Goal: Check status

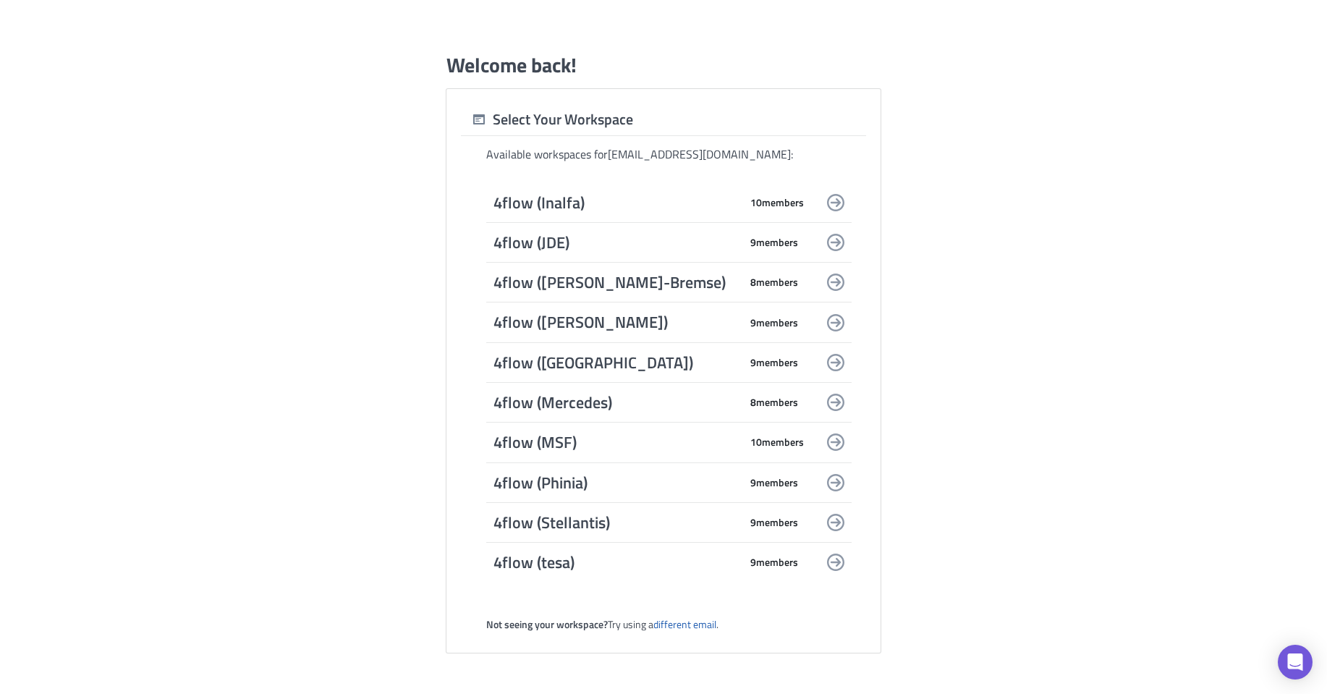
scroll to position [434, 0]
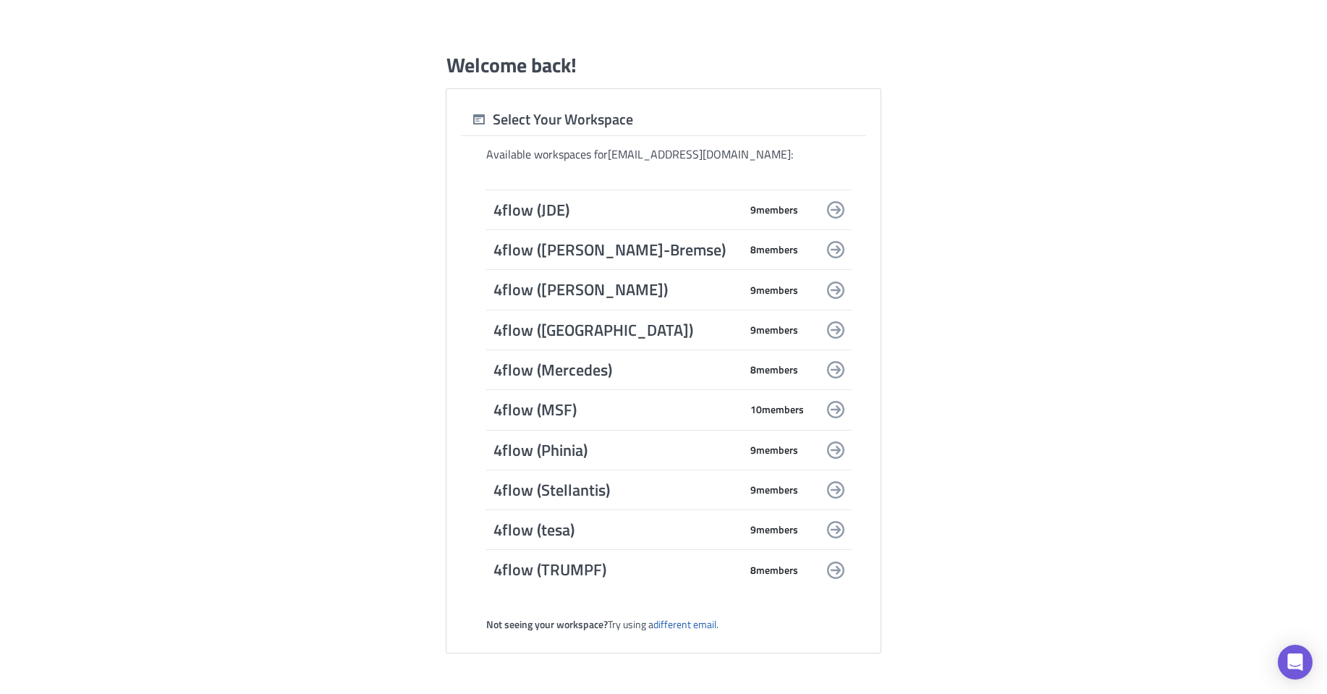
click at [656, 412] on span "4flow (MSF)" at bounding box center [617, 409] width 246 height 20
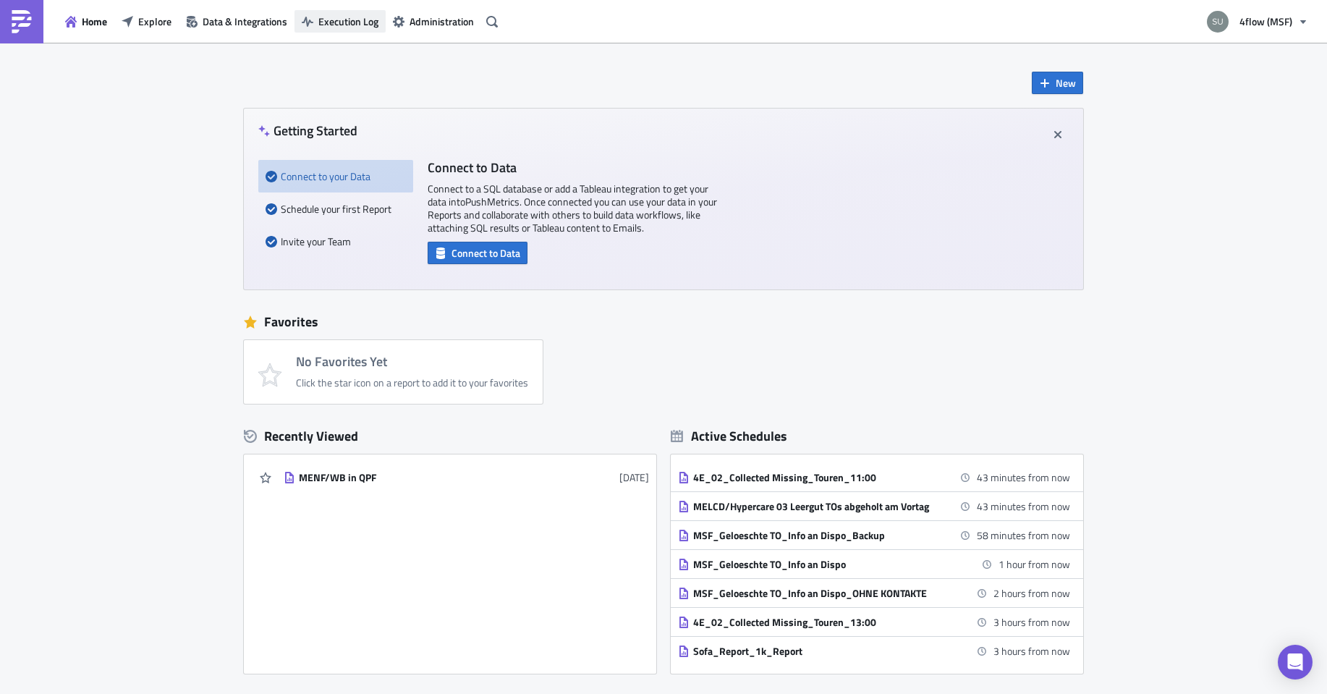
click at [353, 21] on span "Execution Log" at bounding box center [348, 21] width 60 height 15
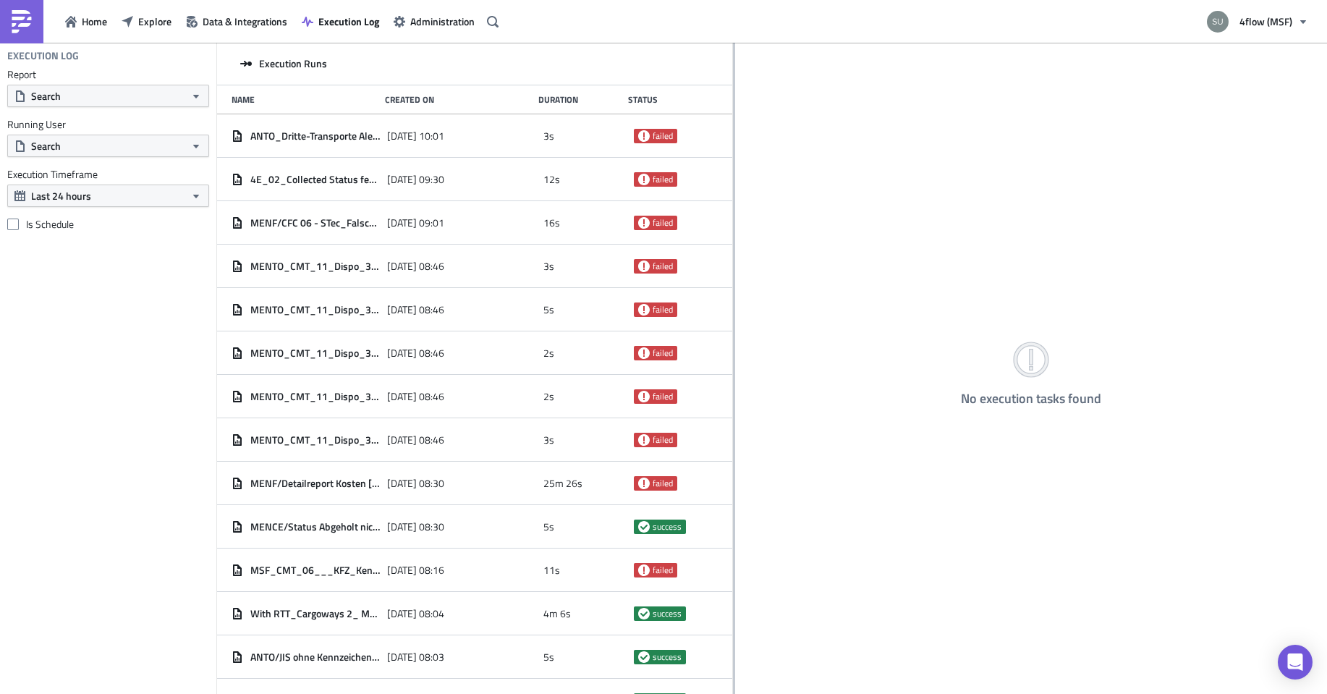
drag, startPoint x: 440, startPoint y: 187, endPoint x: 733, endPoint y: 224, distance: 295.3
click at [733, 224] on div at bounding box center [734, 369] width 2 height 653
click at [248, 99] on div "Name" at bounding box center [305, 99] width 146 height 11
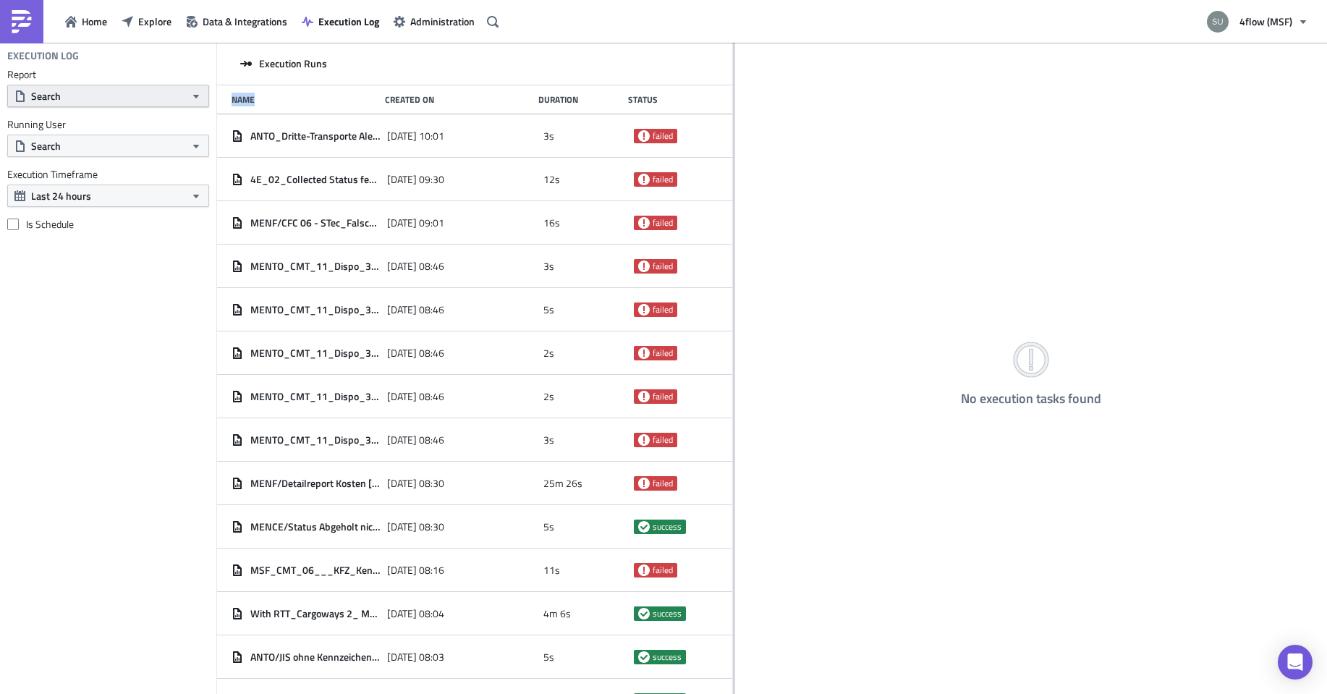
click at [71, 94] on button "Search" at bounding box center [108, 96] width 202 height 22
click at [107, 99] on button "Search" at bounding box center [108, 96] width 202 height 22
type input "Internal"
click at [21, 122] on icon at bounding box center [22, 122] width 12 height 12
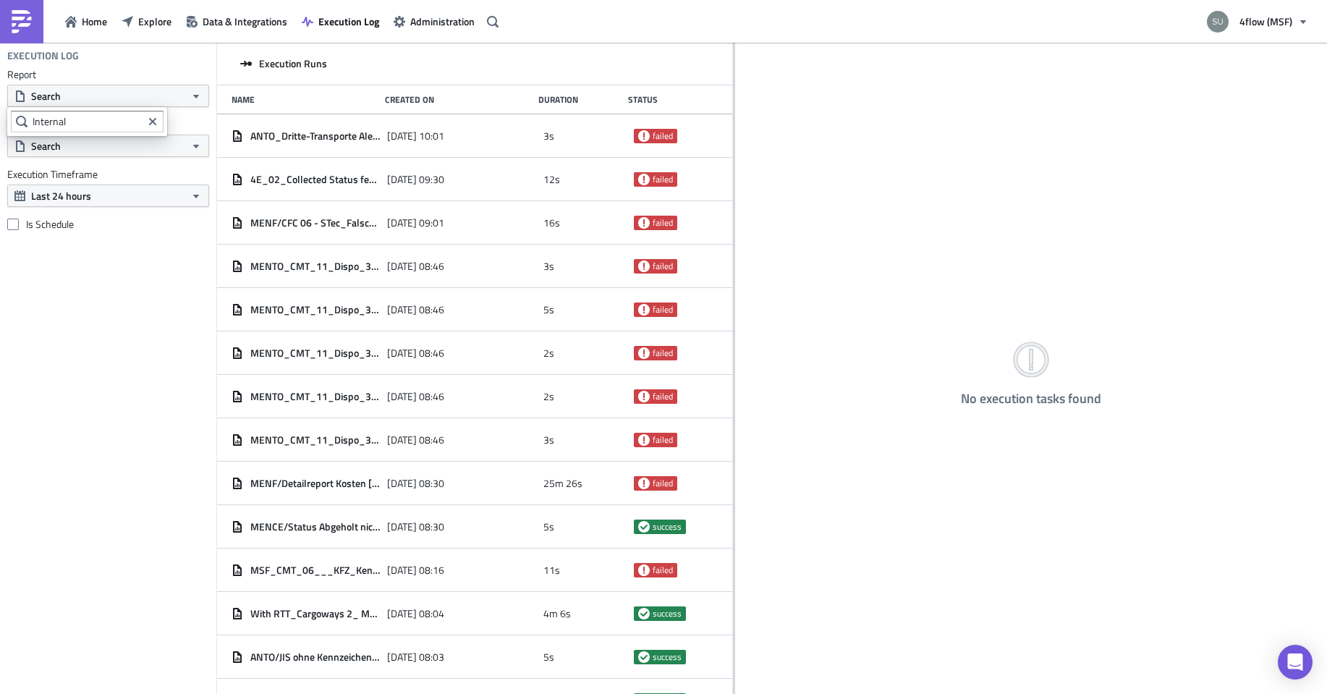
click at [21, 122] on icon at bounding box center [22, 122] width 12 height 12
click at [156, 86] on button "Search" at bounding box center [108, 96] width 202 height 22
click at [142, 101] on button "Search" at bounding box center [108, 96] width 202 height 22
click at [107, 119] on input "Internal" at bounding box center [87, 122] width 153 height 22
click at [149, 124] on icon "Clear filter query" at bounding box center [152, 121] width 7 height 7
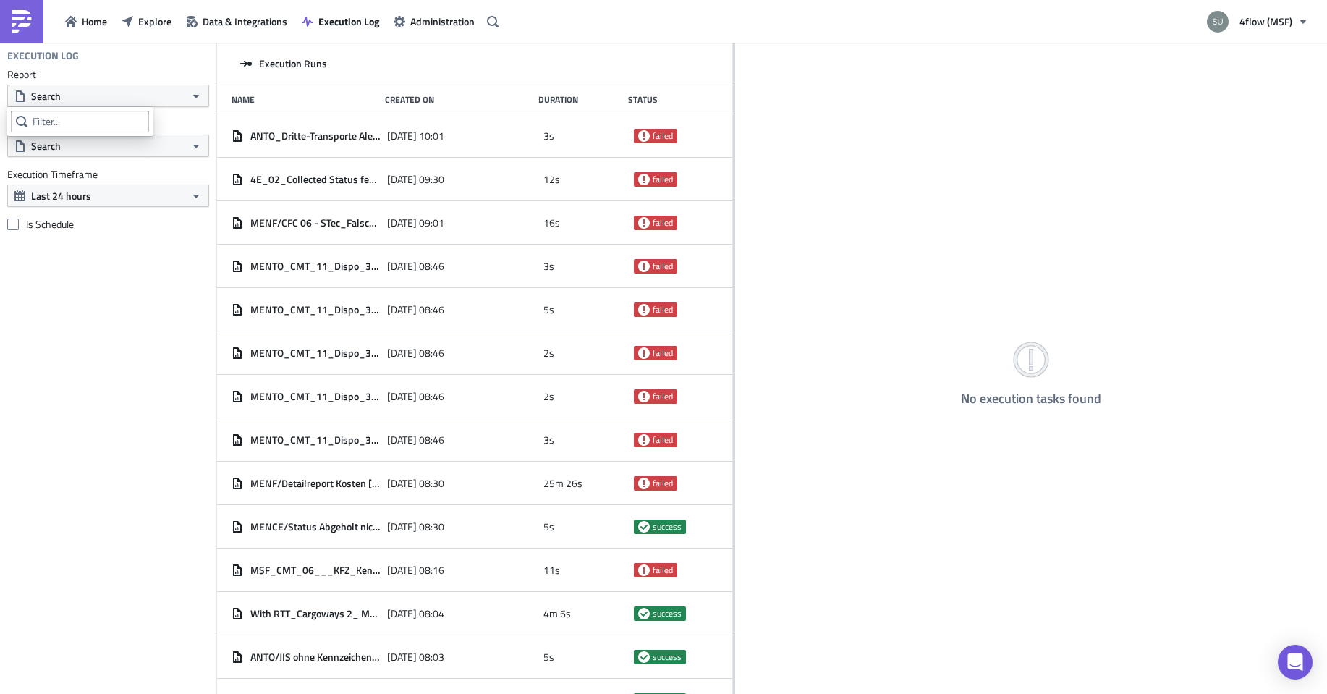
click at [103, 110] on div at bounding box center [79, 121] width 145 height 29
click at [95, 117] on input "text" at bounding box center [80, 122] width 138 height 22
type input "(Internal"
drag, startPoint x: 123, startPoint y: 232, endPoint x: 133, endPoint y: 249, distance: 19.5
click at [124, 234] on div "Execution Log Report Search Running User Search Execution Timeframe Last 24 hou…" at bounding box center [108, 368] width 216 height 651
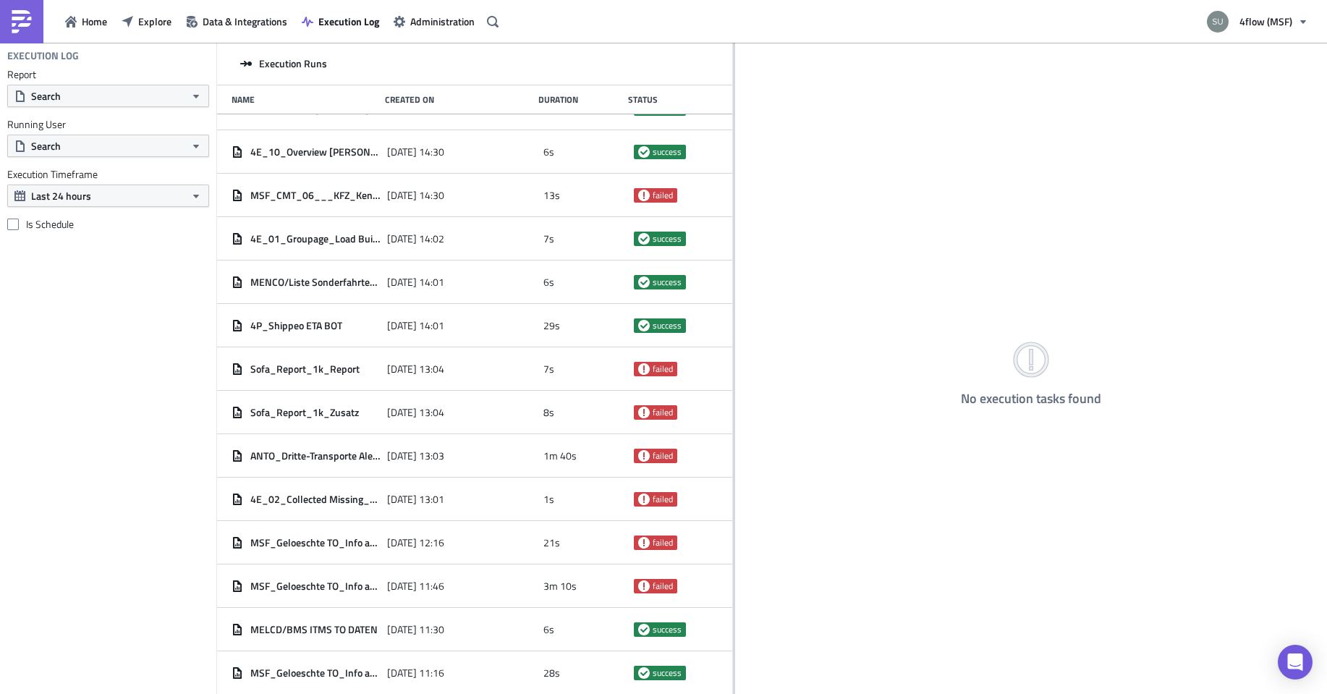
scroll to position [3217, 0]
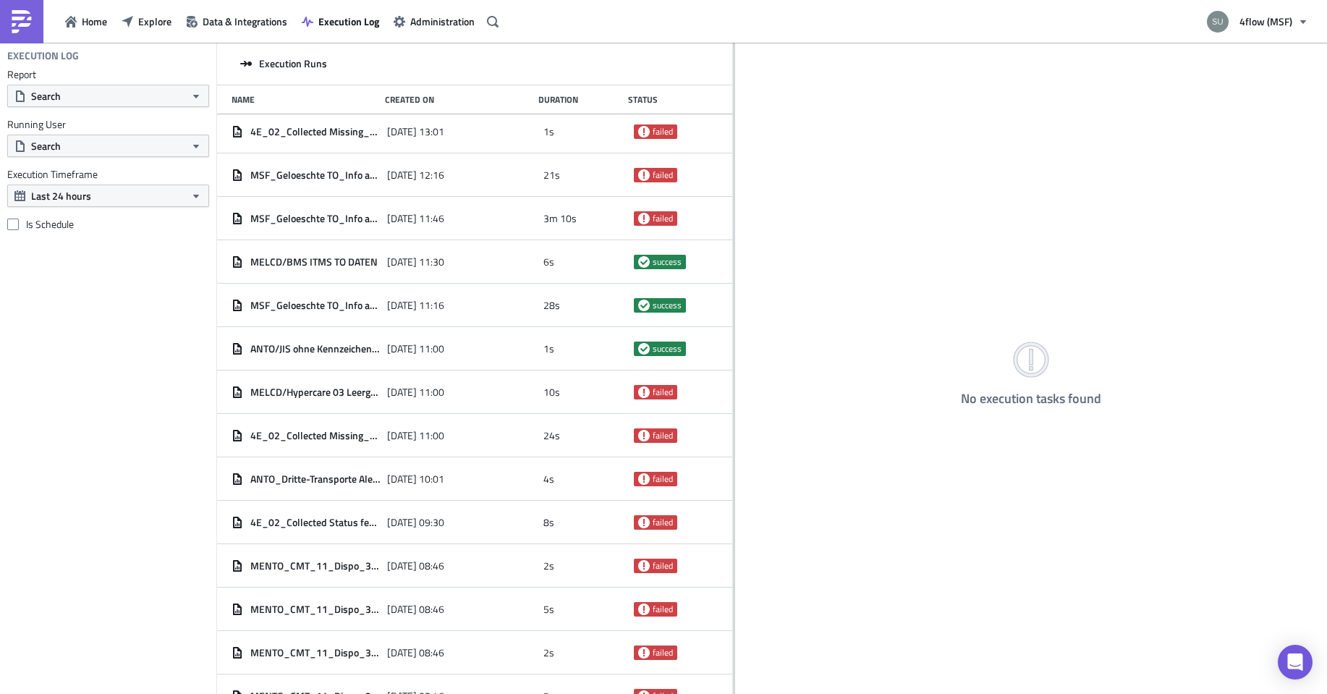
click at [652, 101] on div "Status" at bounding box center [669, 99] width 82 height 11
click at [281, 64] on span "Execution Runs" at bounding box center [293, 63] width 68 height 13
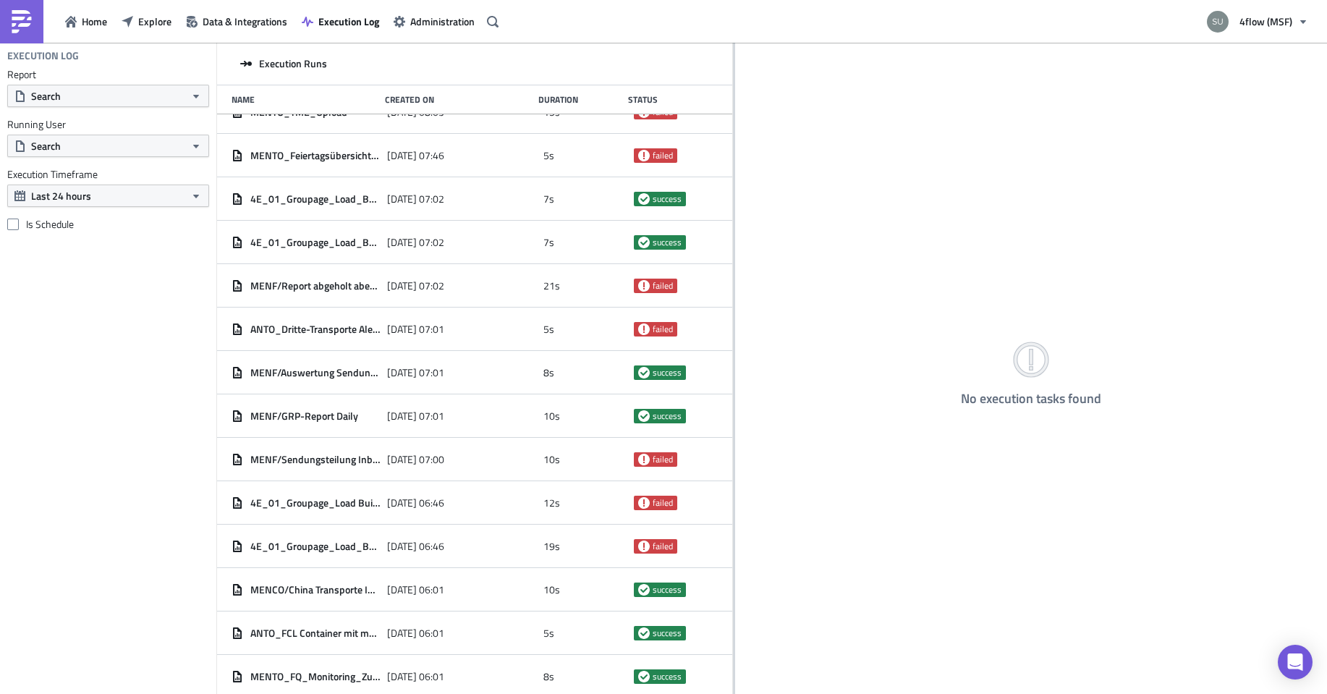
scroll to position [4664, 0]
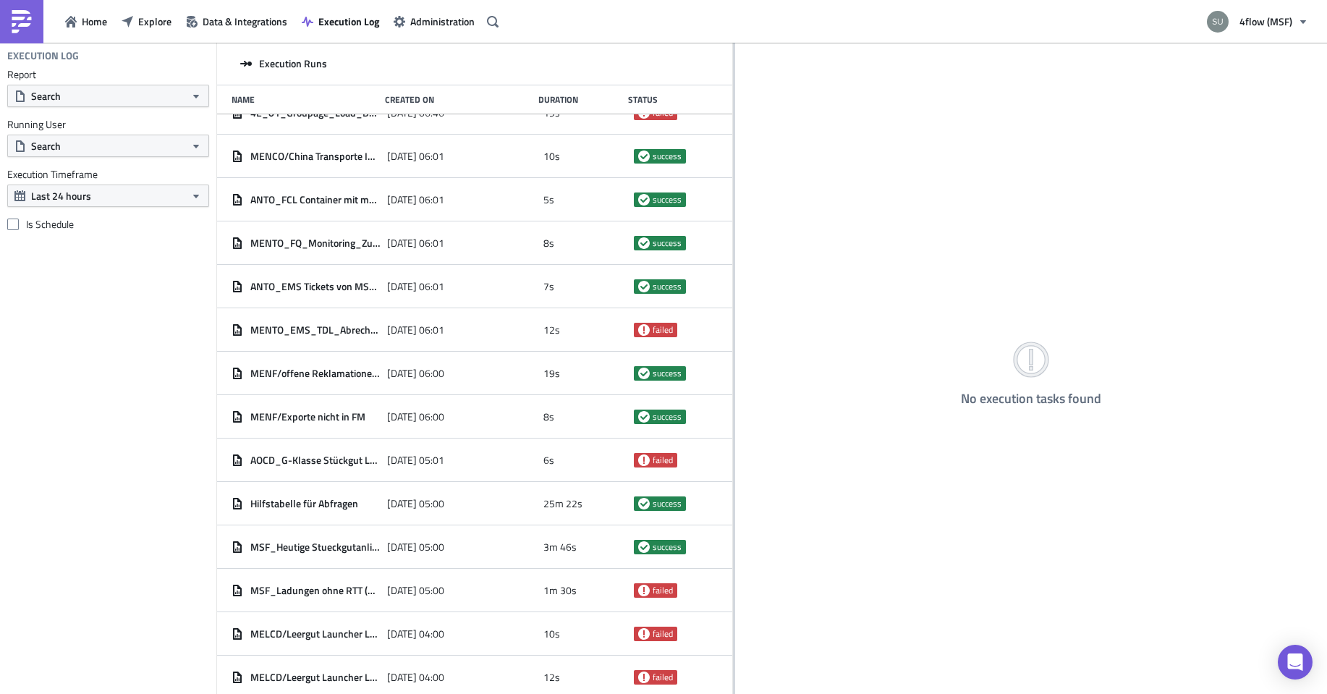
drag, startPoint x: 514, startPoint y: 509, endPoint x: 479, endPoint y: 171, distance: 339.7
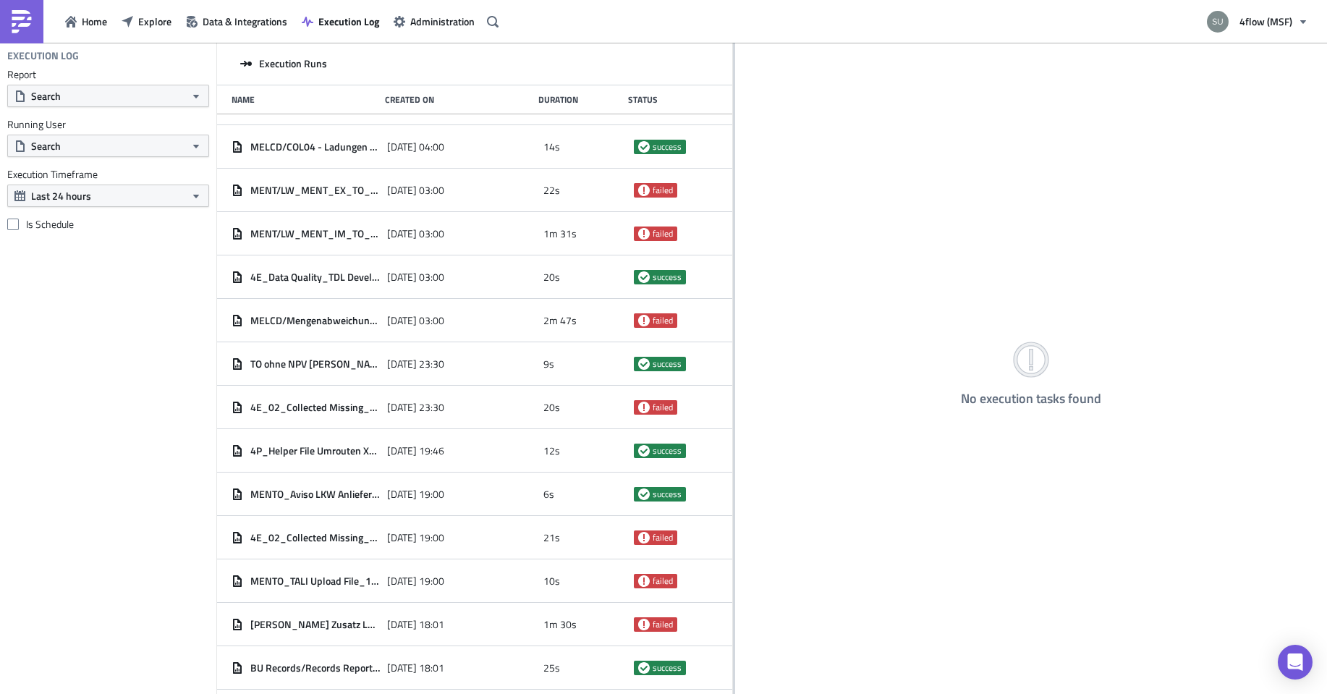
scroll to position [0, 0]
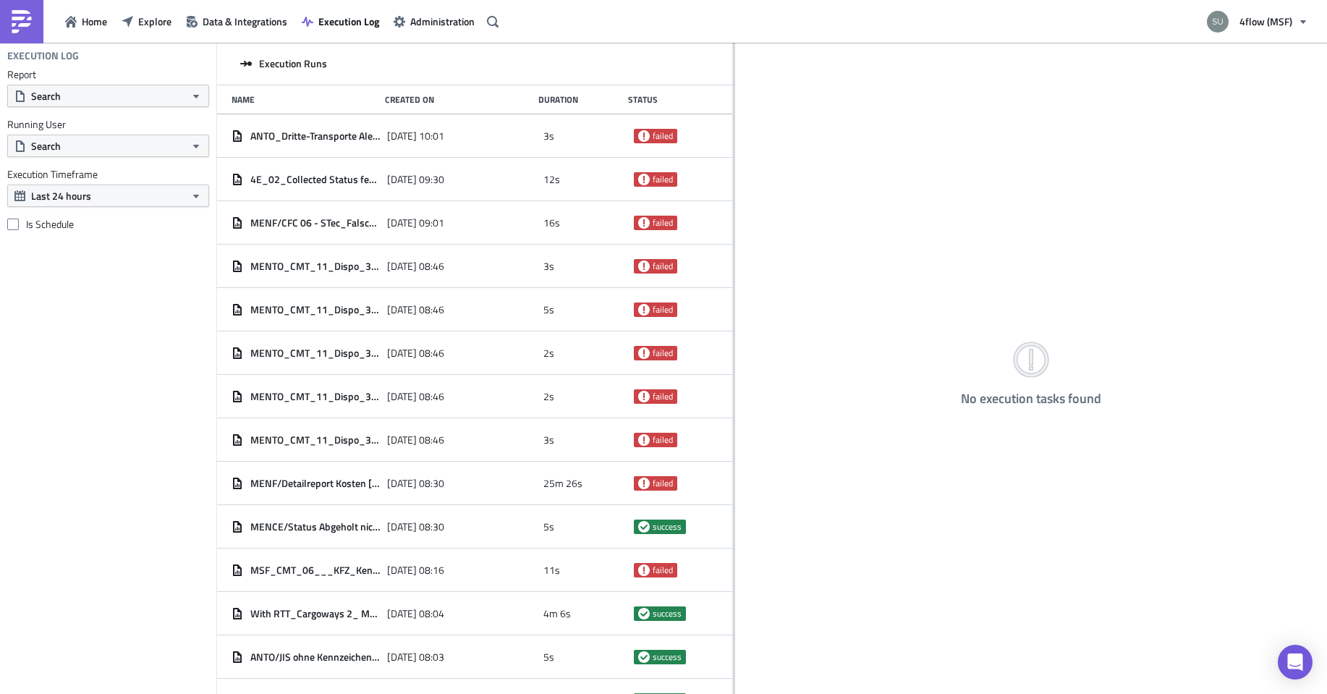
drag, startPoint x: 549, startPoint y: 265, endPoint x: 540, endPoint y: 132, distance: 133.5
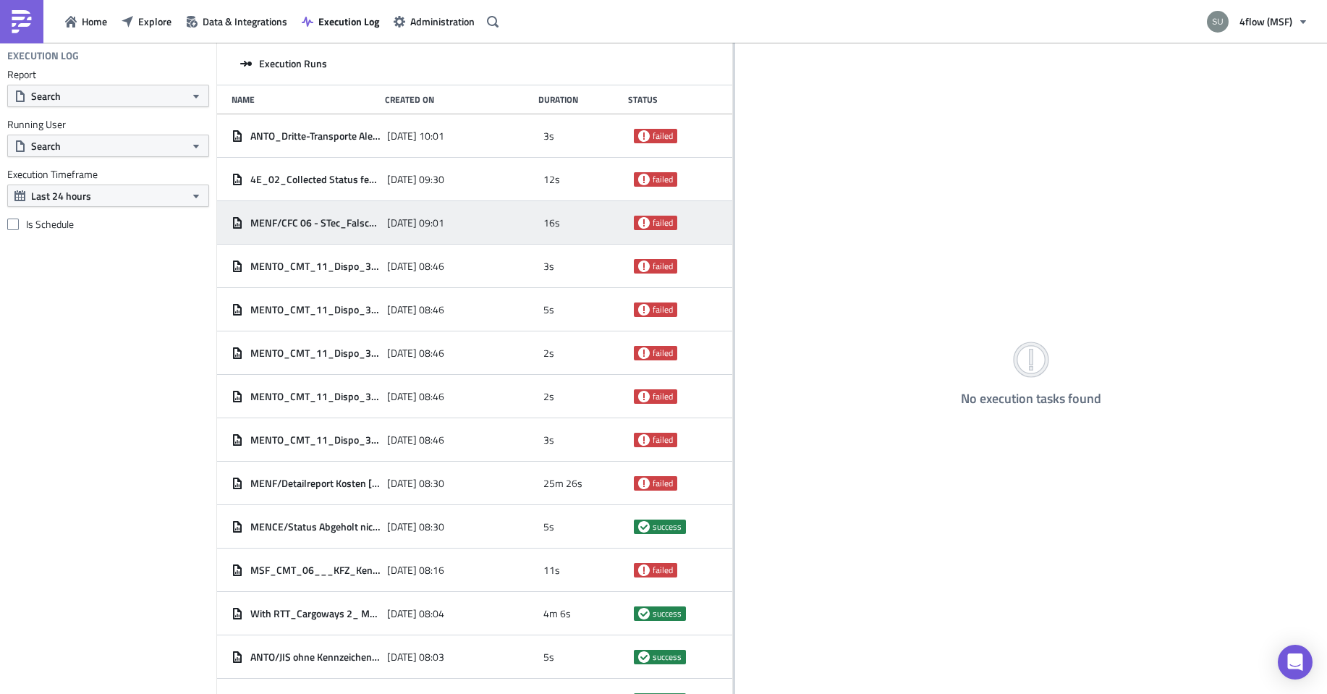
click at [476, 225] on div "[DATE] 09:01" at bounding box center [461, 223] width 148 height 26
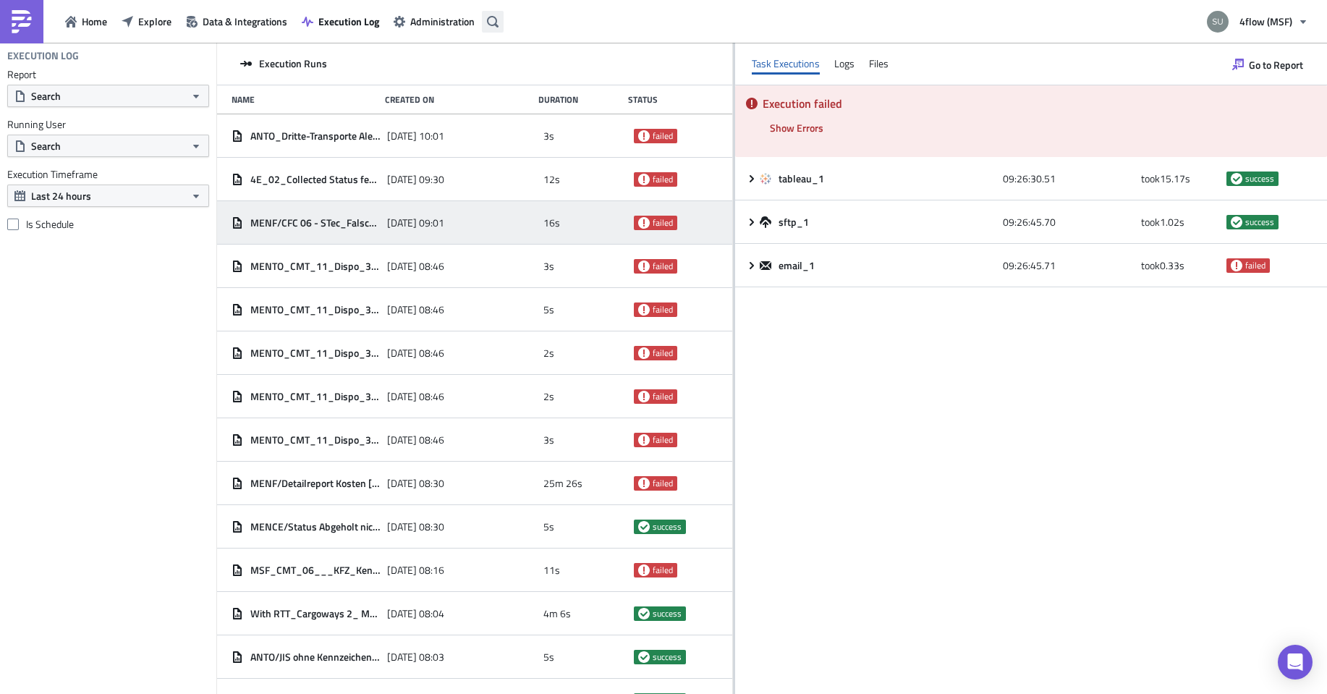
click at [500, 19] on button "button" at bounding box center [493, 22] width 22 height 22
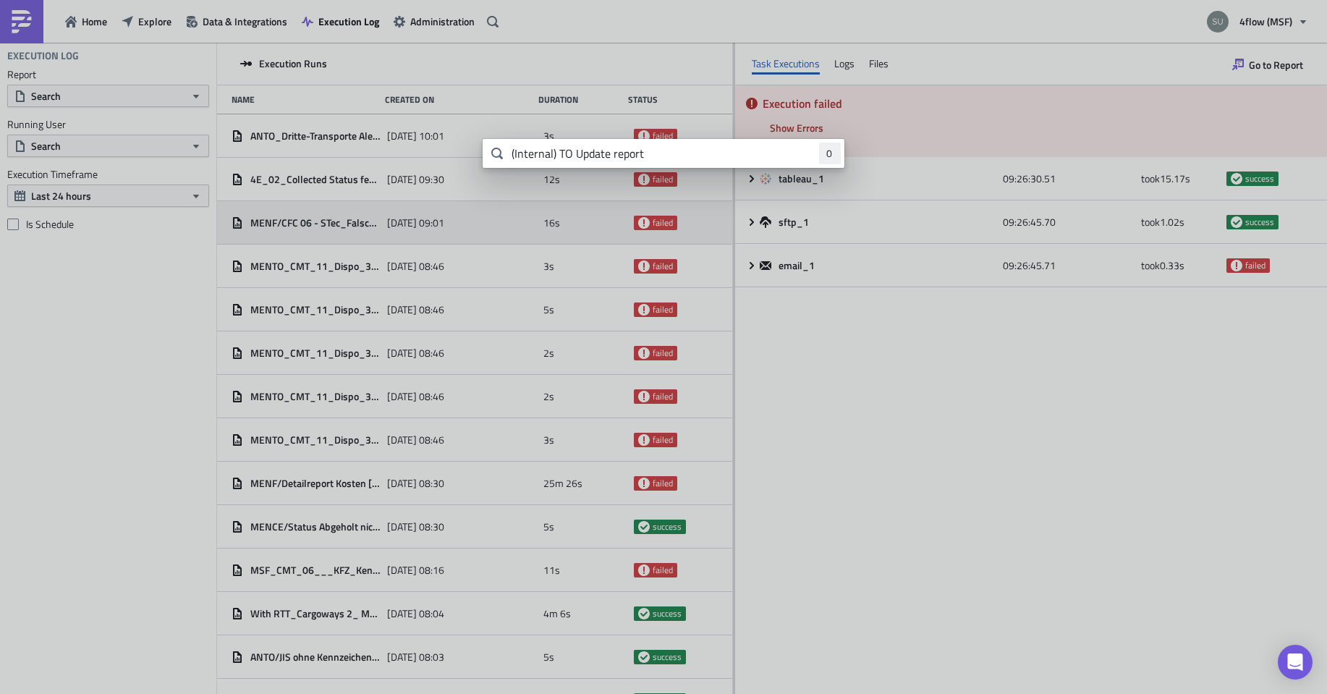
type input "(Internal) TO Update report"
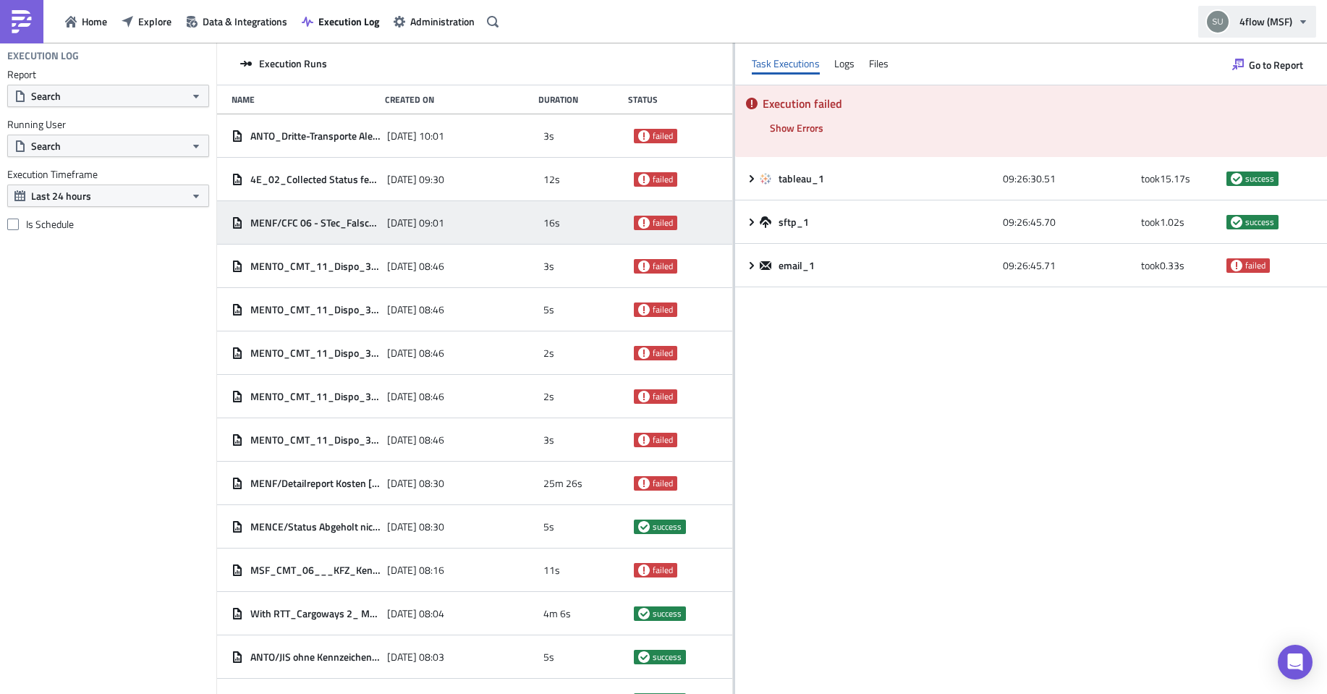
click at [1263, 19] on span "4flow (MSF)" at bounding box center [1266, 21] width 53 height 15
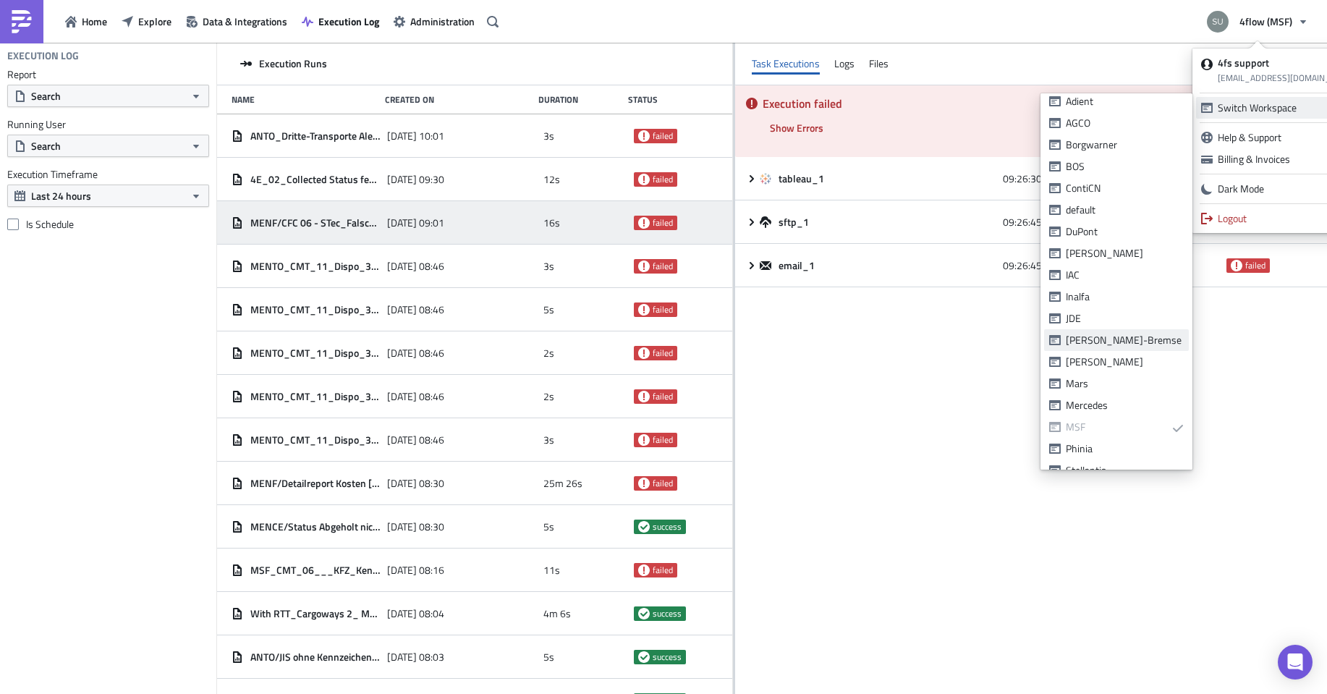
scroll to position [72, 0]
click at [1106, 367] on div "Mars" at bounding box center [1125, 361] width 118 height 14
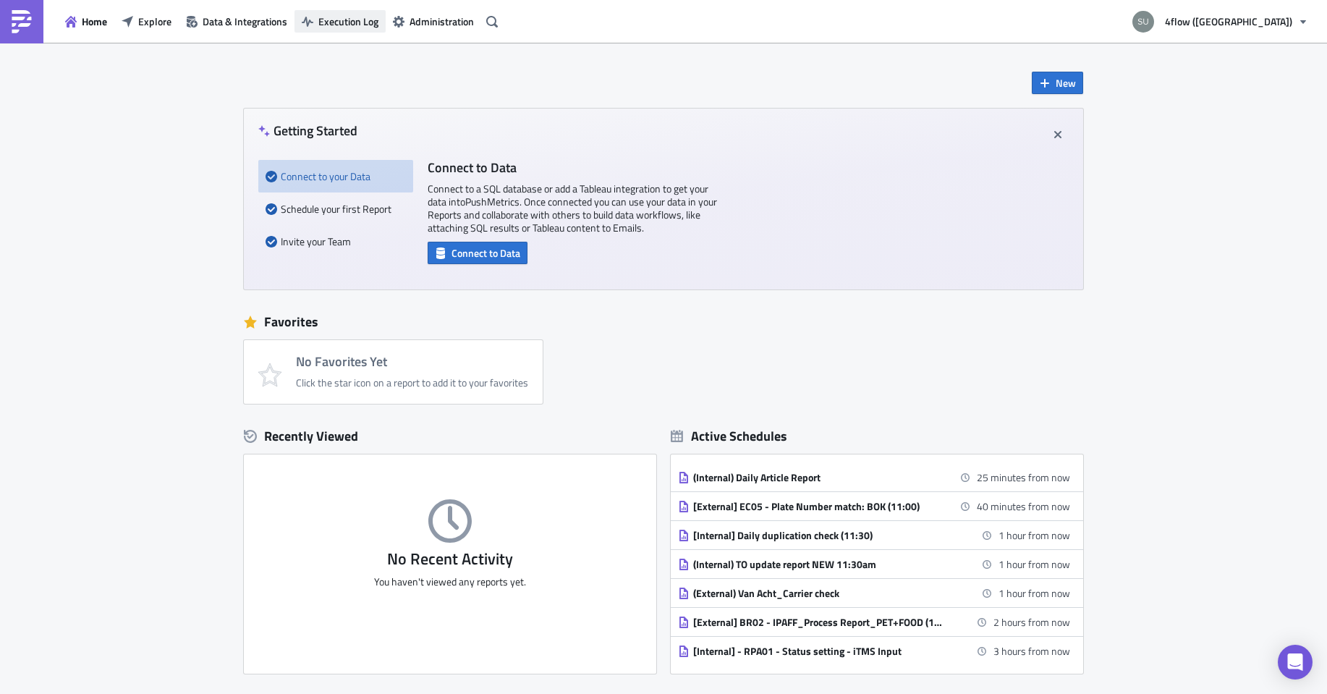
click at [322, 14] on span "Execution Log" at bounding box center [348, 21] width 60 height 15
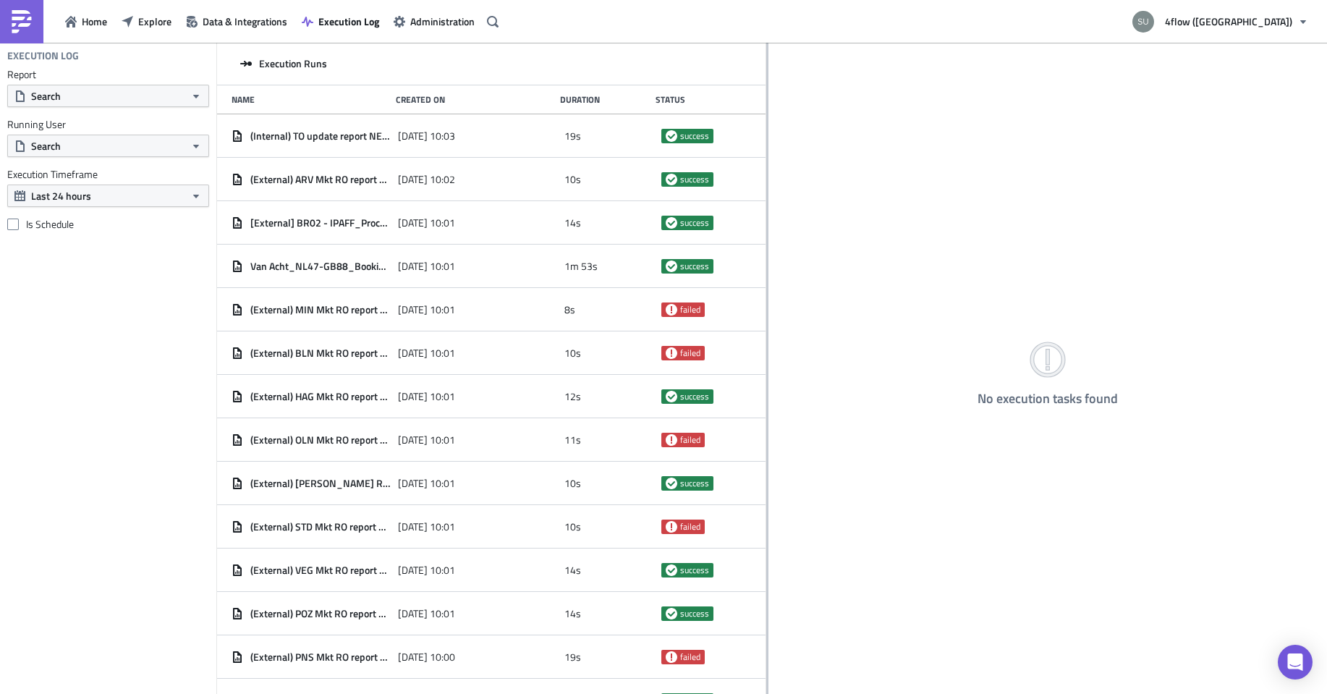
drag, startPoint x: 439, startPoint y: 154, endPoint x: 766, endPoint y: 178, distance: 328.7
click at [766, 178] on div at bounding box center [767, 369] width 2 height 653
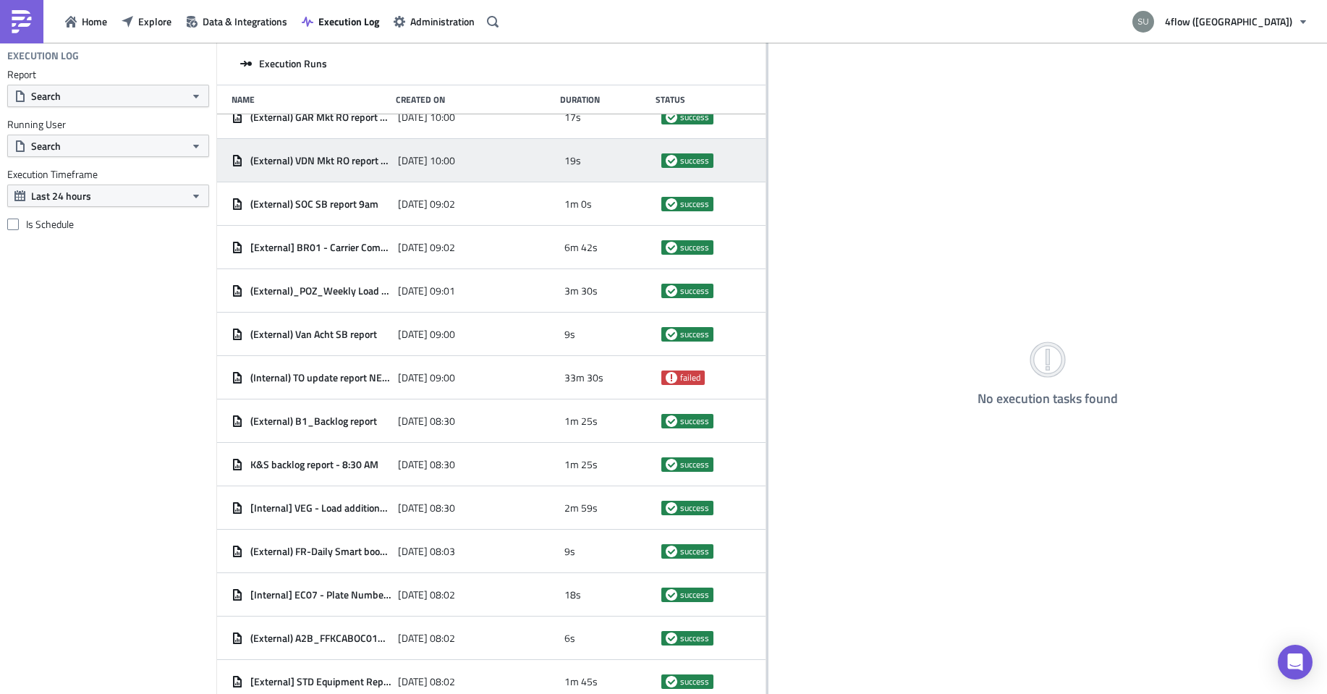
scroll to position [685, 0]
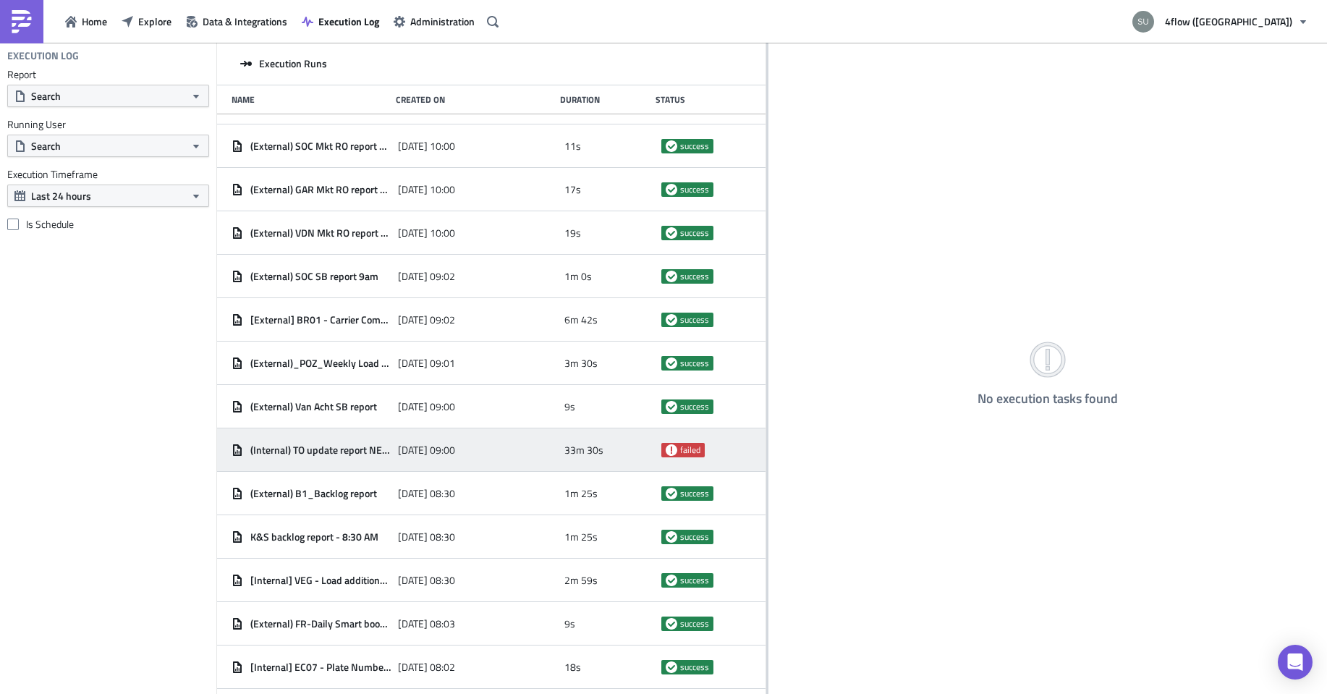
click at [564, 455] on span "33m 30s" at bounding box center [583, 450] width 39 height 13
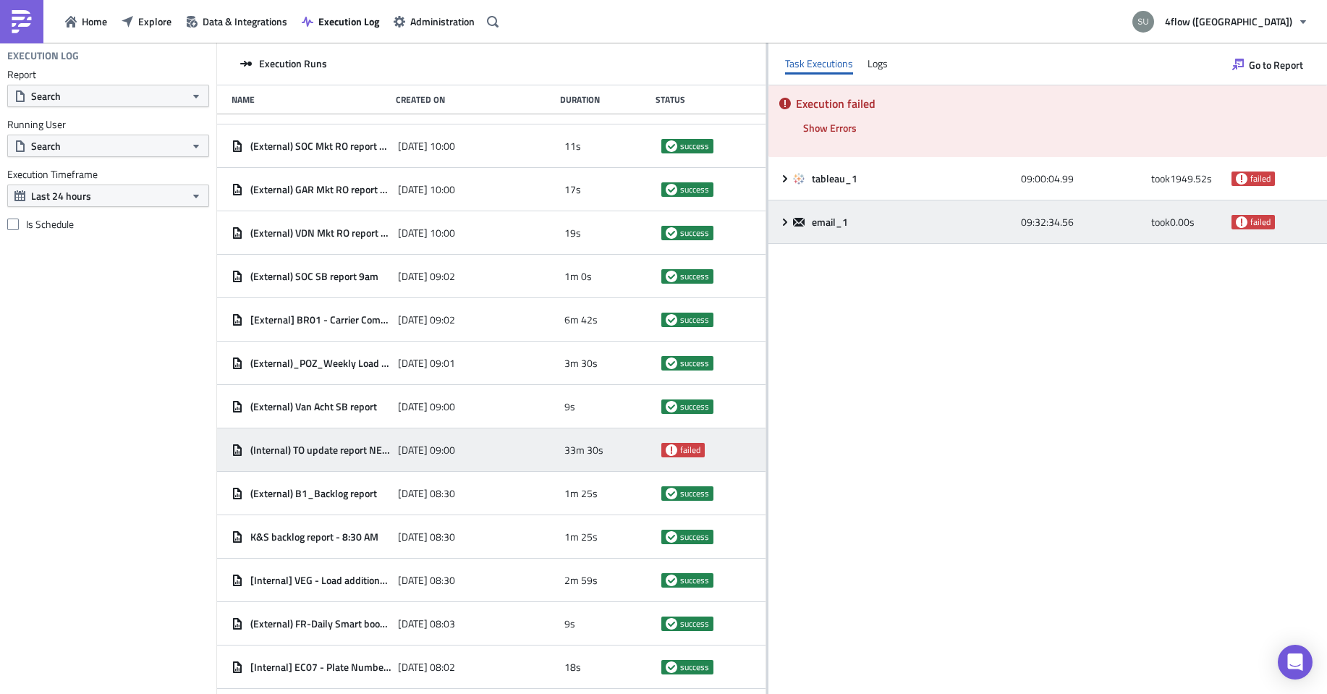
click at [784, 218] on icon at bounding box center [785, 222] width 12 height 12
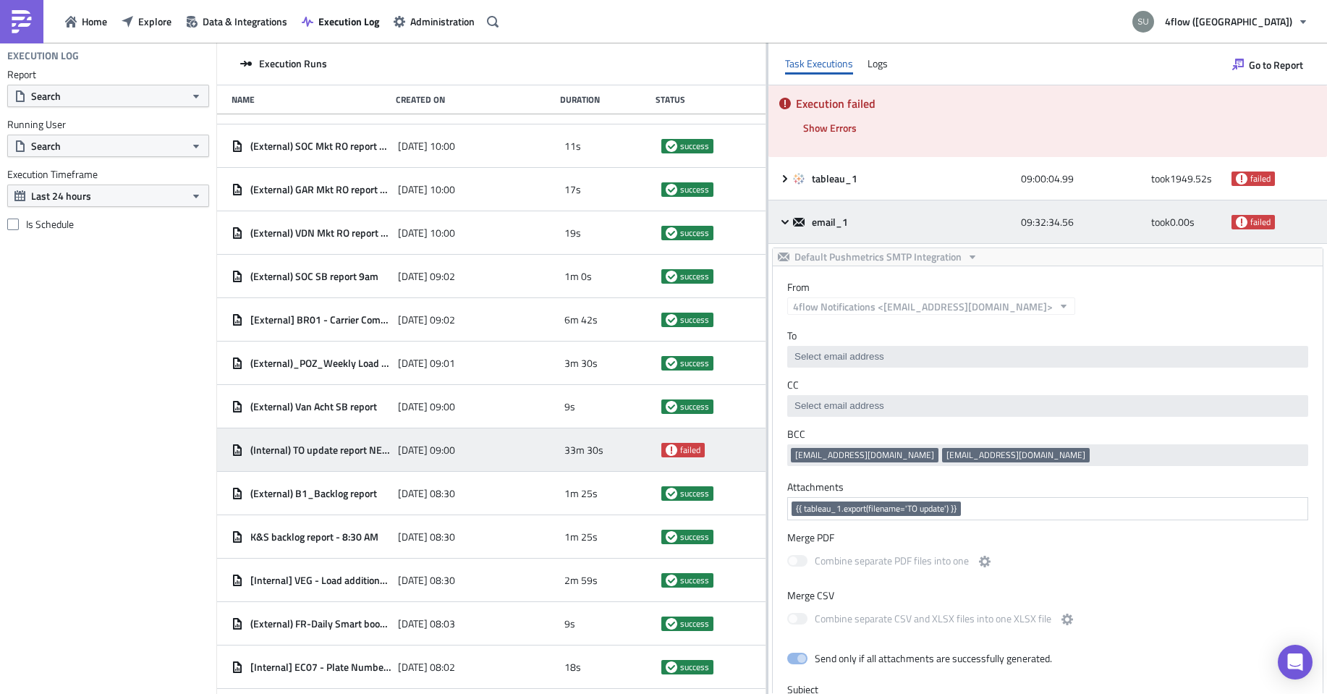
scroll to position [0, 0]
click at [784, 218] on icon at bounding box center [785, 222] width 12 height 12
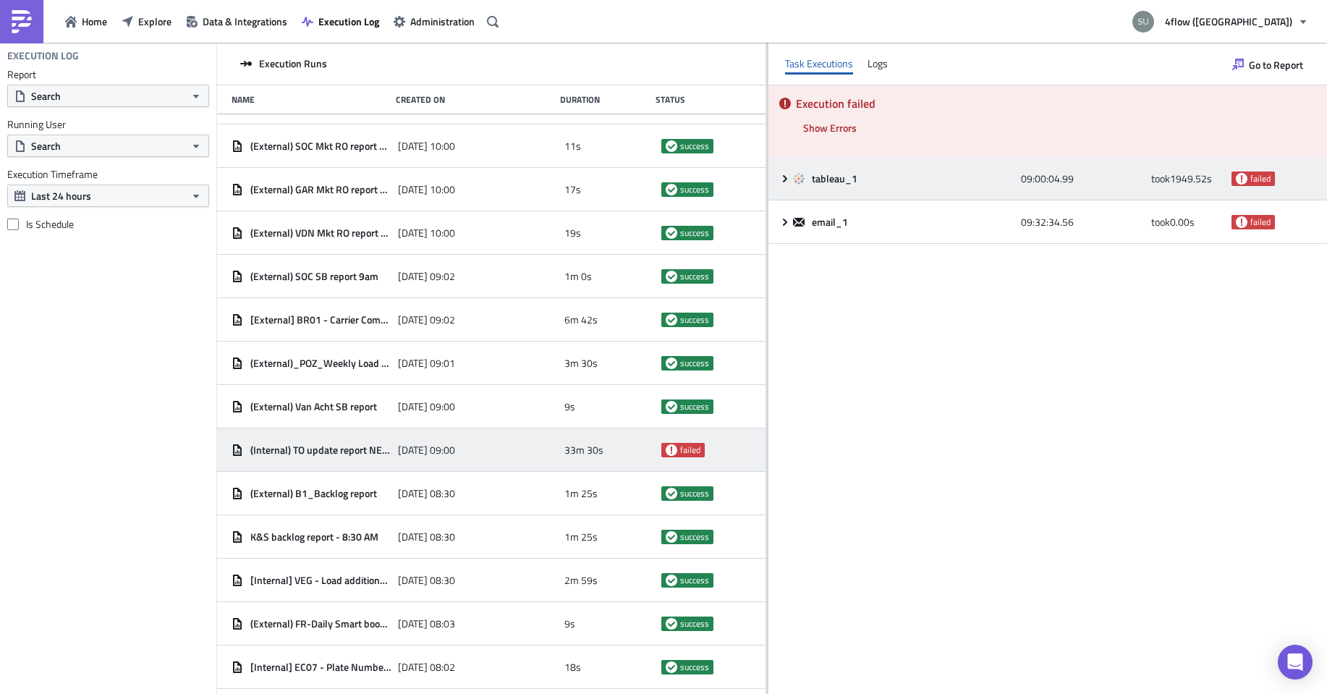
click at [786, 178] on icon at bounding box center [785, 177] width 4 height 7
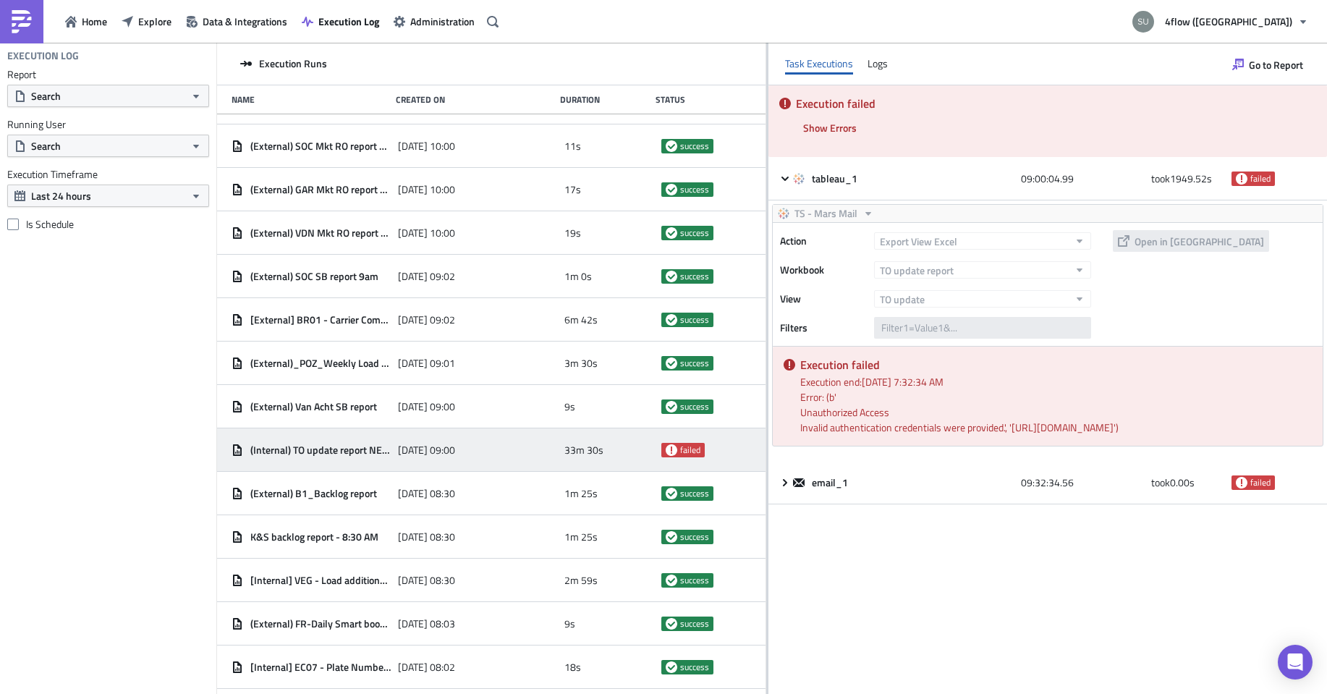
click at [1085, 634] on div "Execution failed Show Errors 2025-09-03 09:32:34.48 FAIL signal raised: FAIL('T…" at bounding box center [1047, 389] width 559 height 608
click at [873, 64] on div "Logs" at bounding box center [878, 64] width 20 height 22
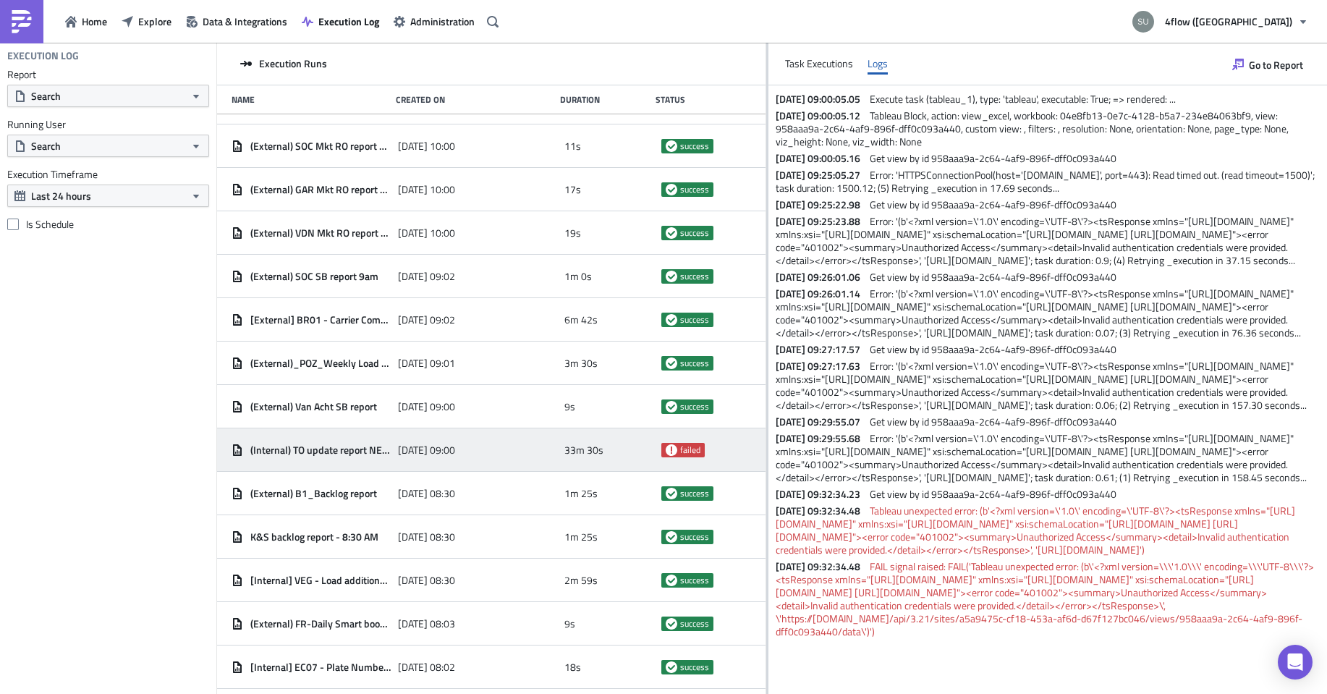
scroll to position [79, 0]
drag, startPoint x: 68, startPoint y: 260, endPoint x: 127, endPoint y: 155, distance: 120.5
click at [74, 258] on div "Execution Log Report Search Running User Search Execution Timeframe Last 24 hou…" at bounding box center [108, 368] width 216 height 651
click at [520, 449] on div "2025-09-03 09:00" at bounding box center [477, 450] width 159 height 26
click at [839, 60] on div "Task Executions" at bounding box center [819, 64] width 68 height 22
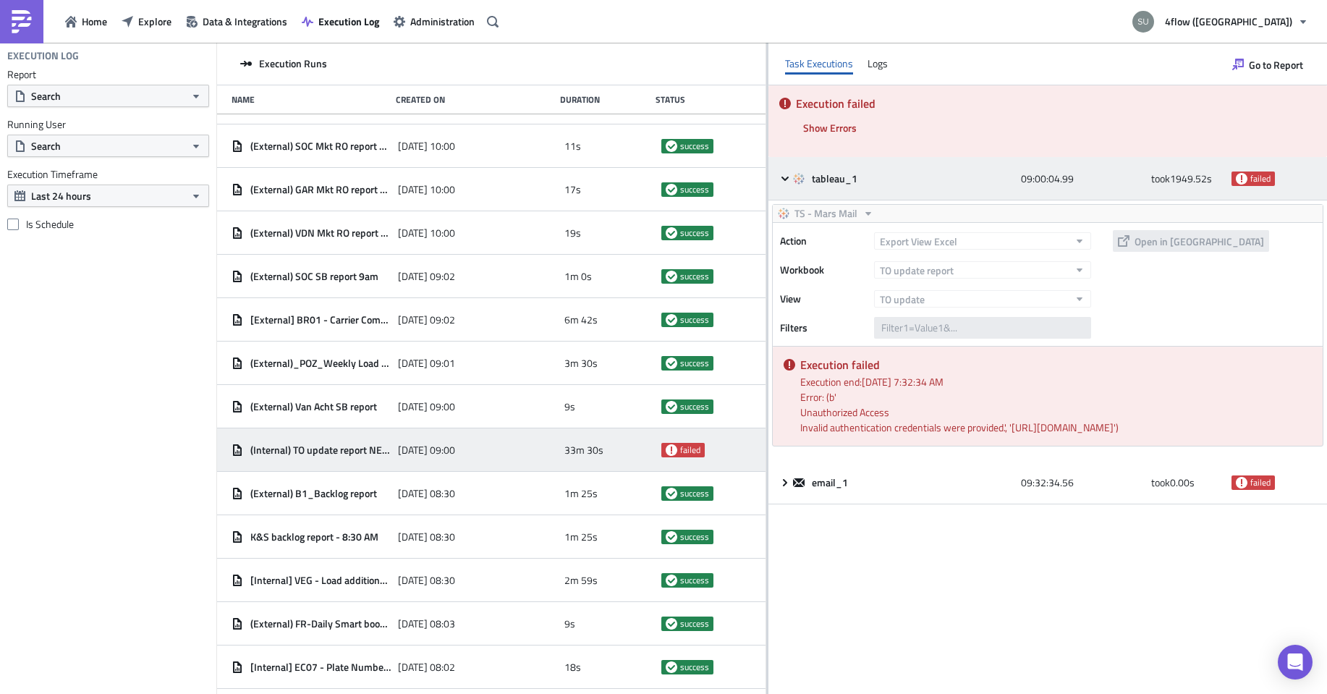
click at [788, 185] on div "tableau_1 09:00:04.99 took 1949.52 s failed" at bounding box center [1047, 178] width 559 height 43
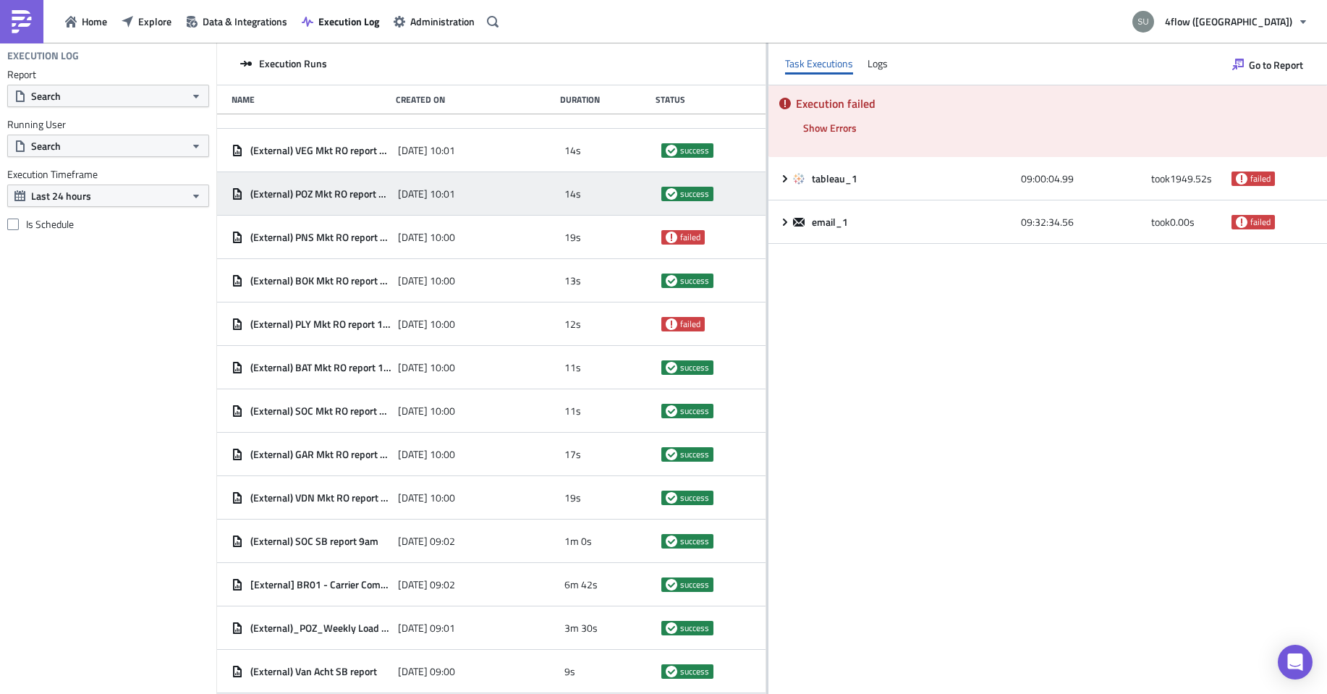
scroll to position [395, 0]
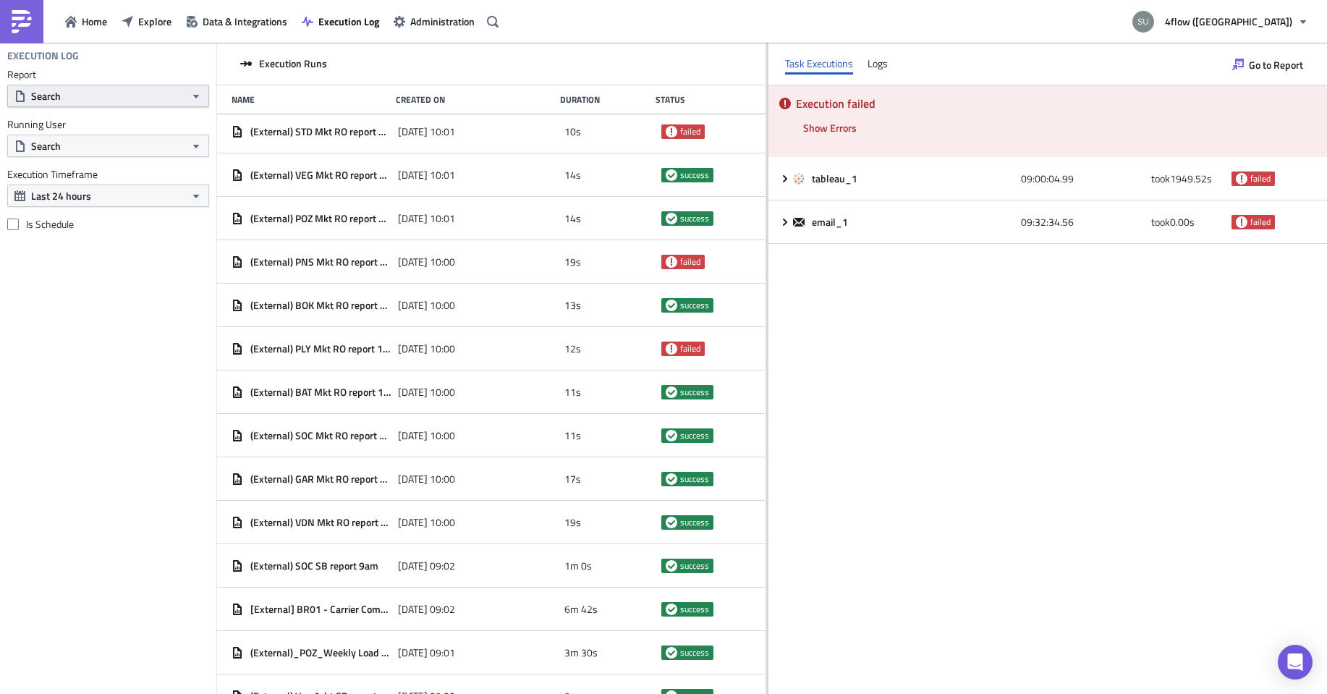
click at [74, 96] on button "Search" at bounding box center [108, 96] width 202 height 22
type input "(Internal)"
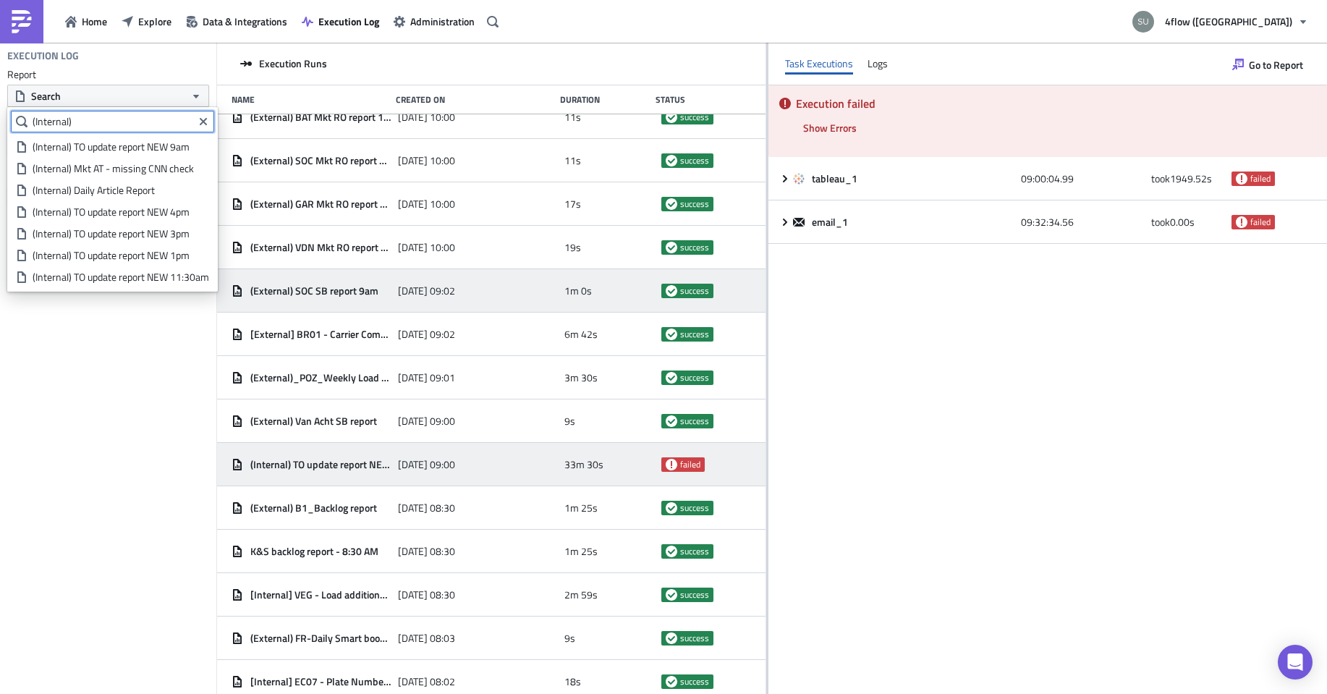
scroll to position [685, 0]
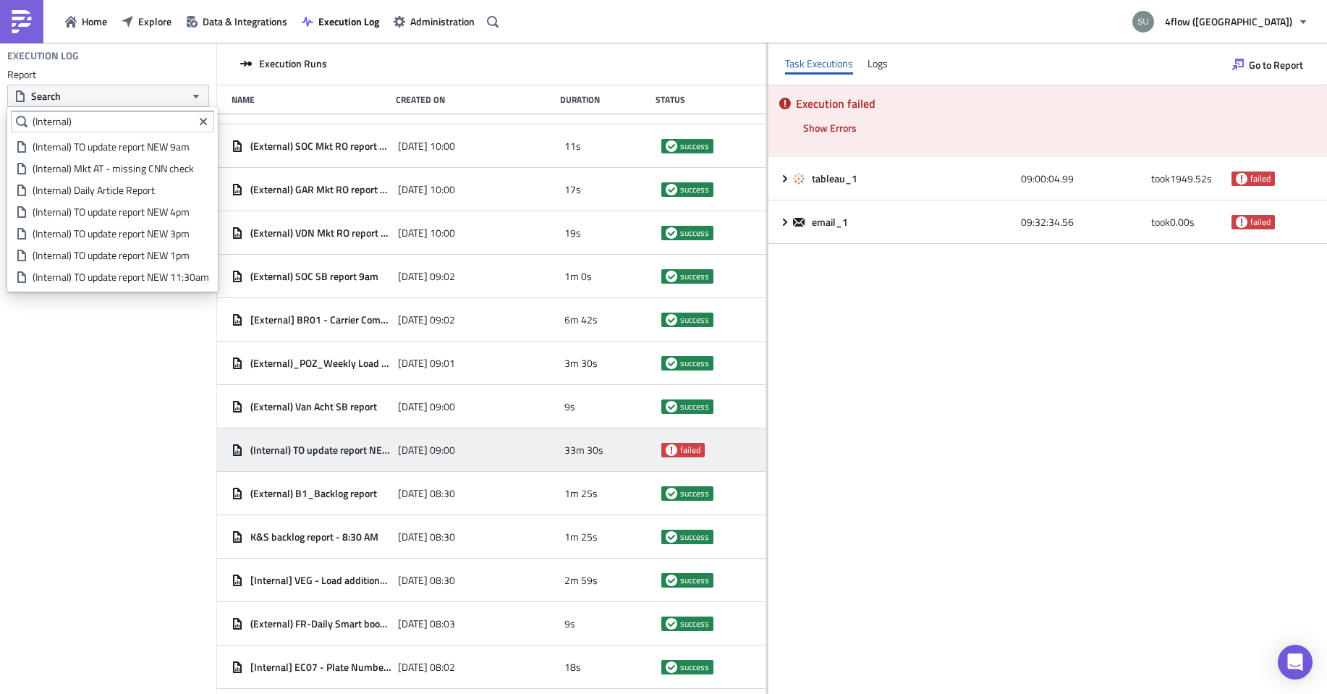
click at [205, 117] on icon "Clear filter query" at bounding box center [204, 122] width 12 height 12
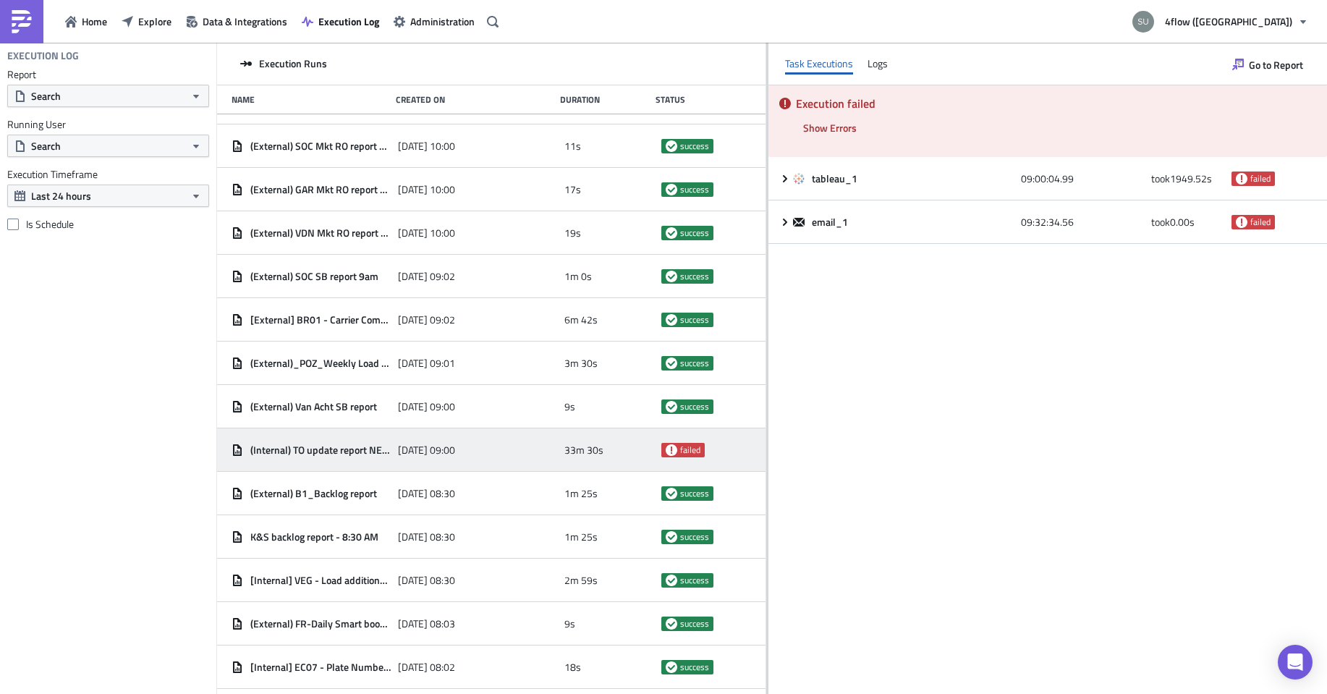
drag, startPoint x: 52, startPoint y: 497, endPoint x: 58, endPoint y: 491, distance: 8.2
click at [53, 494] on div "Execution Log Report Search Running User Search Execution Timeframe Last 24 hou…" at bounding box center [108, 368] width 216 height 651
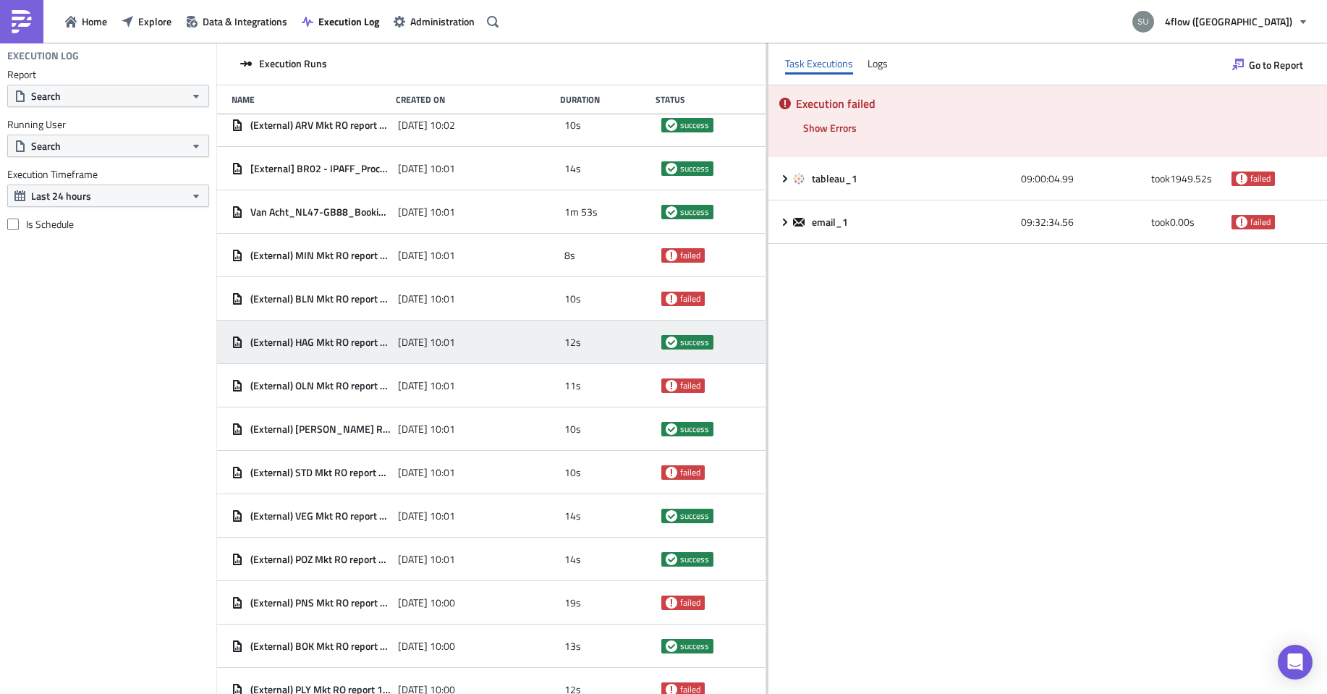
scroll to position [0, 0]
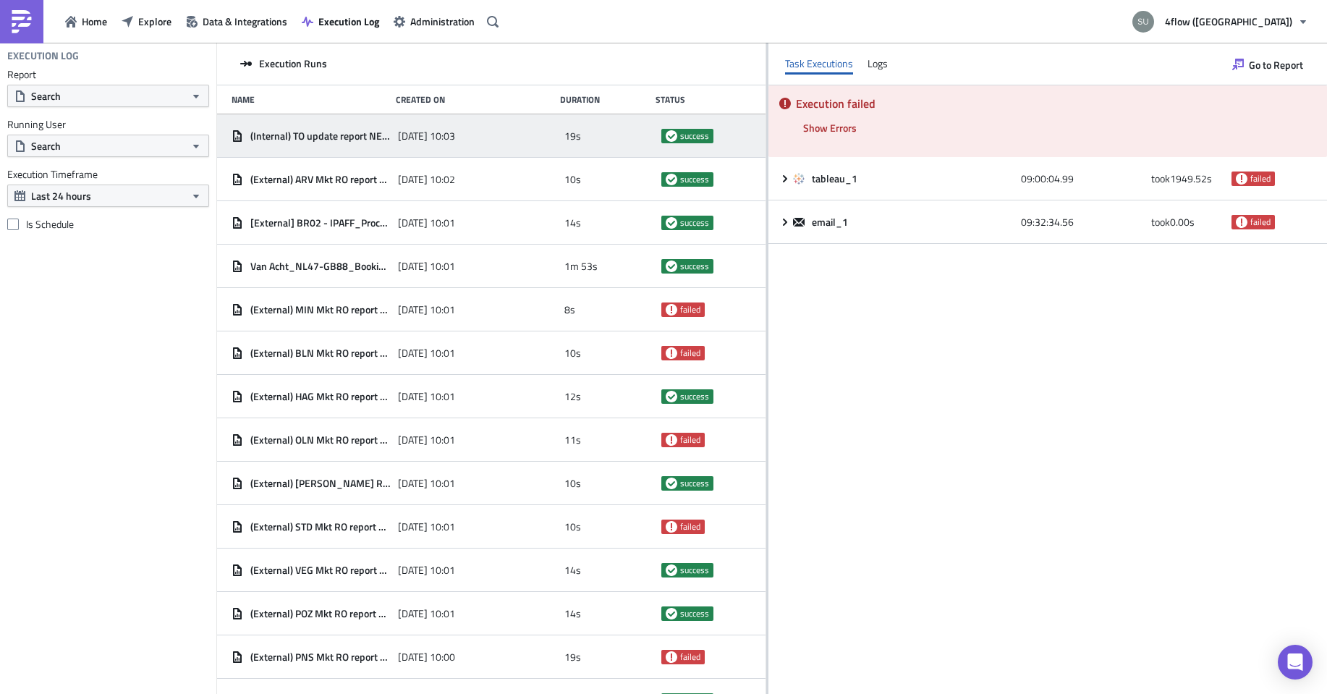
click at [503, 138] on div "2025-09-03 10:03" at bounding box center [477, 136] width 159 height 26
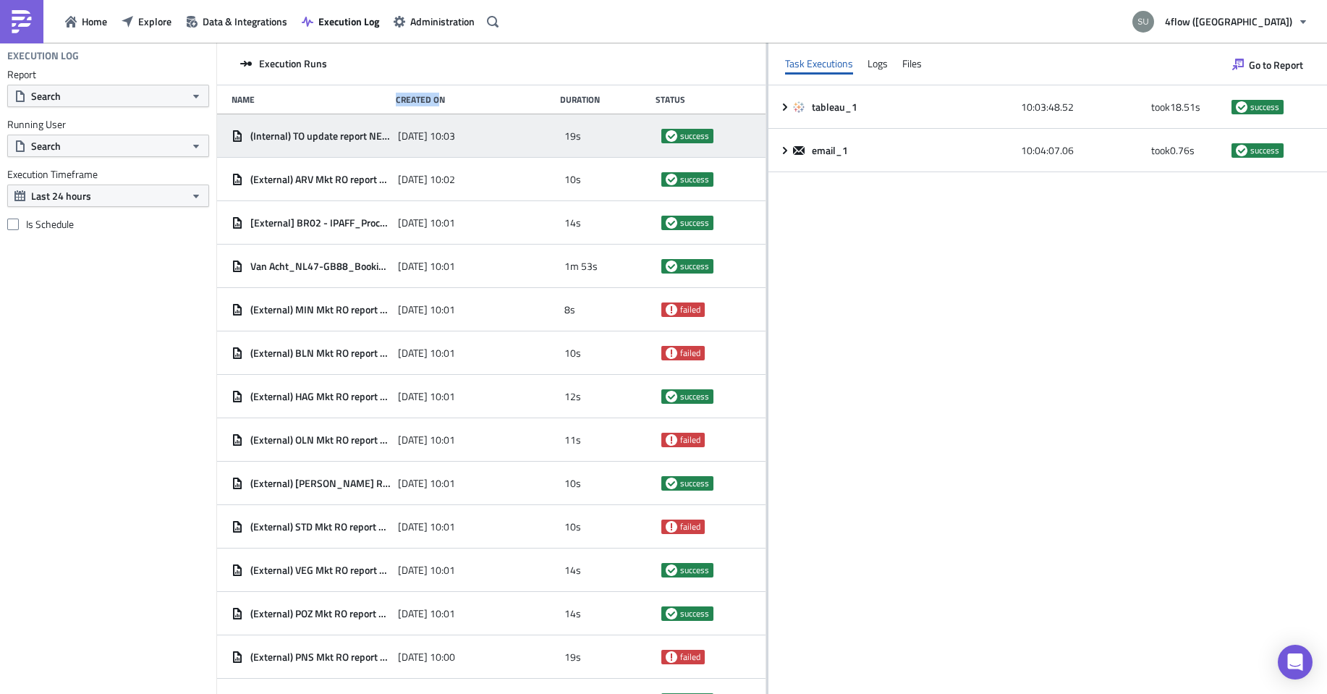
drag, startPoint x: 389, startPoint y: 101, endPoint x: 438, endPoint y: 102, distance: 48.5
click at [438, 102] on div "Name Created On Duration Status" at bounding box center [491, 99] width 549 height 29
click at [460, 100] on div "Created On" at bounding box center [474, 99] width 157 height 11
click at [321, 133] on span "(Internal) TO update report NEW 9am" at bounding box center [320, 136] width 140 height 13
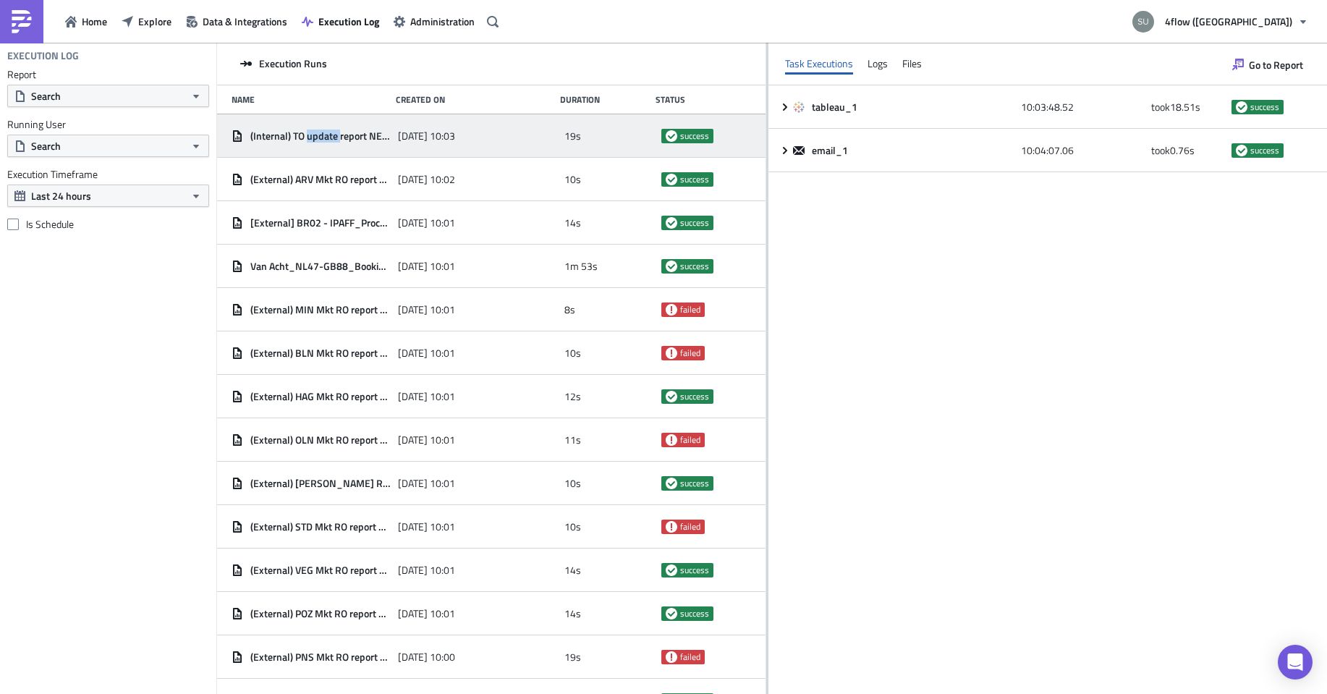
click at [310, 139] on span "(Internal) TO update report NEW 9am" at bounding box center [320, 136] width 140 height 13
click at [144, 93] on button "Search" at bounding box center [108, 96] width 202 height 22
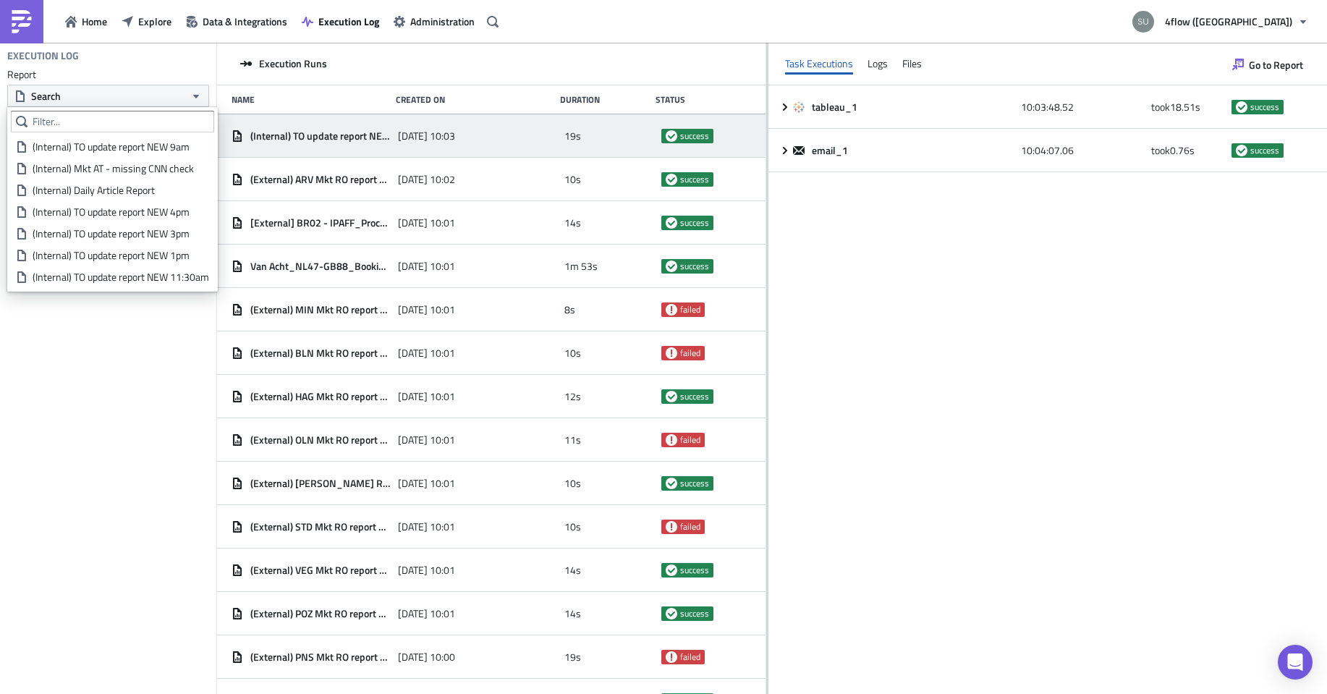
drag, startPoint x: 192, startPoint y: 149, endPoint x: 93, endPoint y: 357, distance: 230.1
click at [25, 228] on ul "(Internal) TO update report NEW 9am (Internal) Mkt AT - missing CNN check (Inte…" at bounding box center [112, 210] width 203 height 156
click at [112, 397] on div "Execution Log Report Search Running User Search Execution Timeframe Last 24 hou…" at bounding box center [108, 368] width 216 height 651
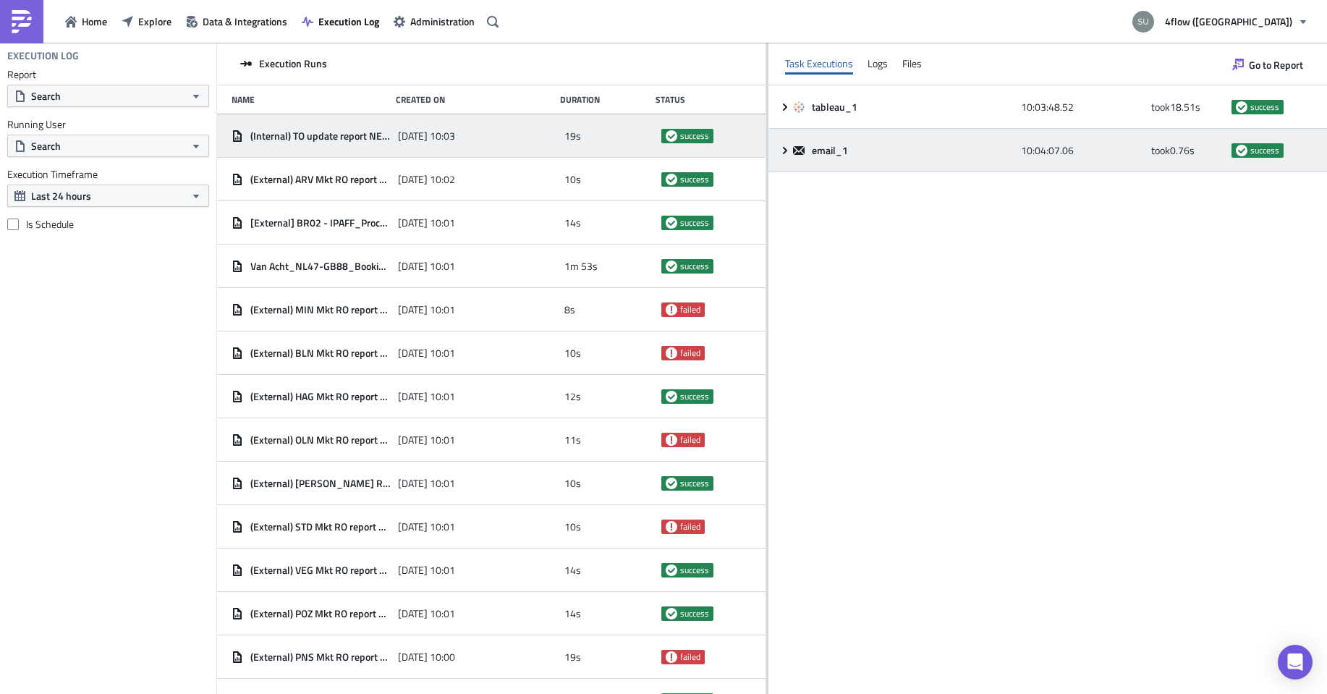
click at [773, 147] on div "email_1 10:04:07.06 took 0.76 s success" at bounding box center [1047, 150] width 559 height 43
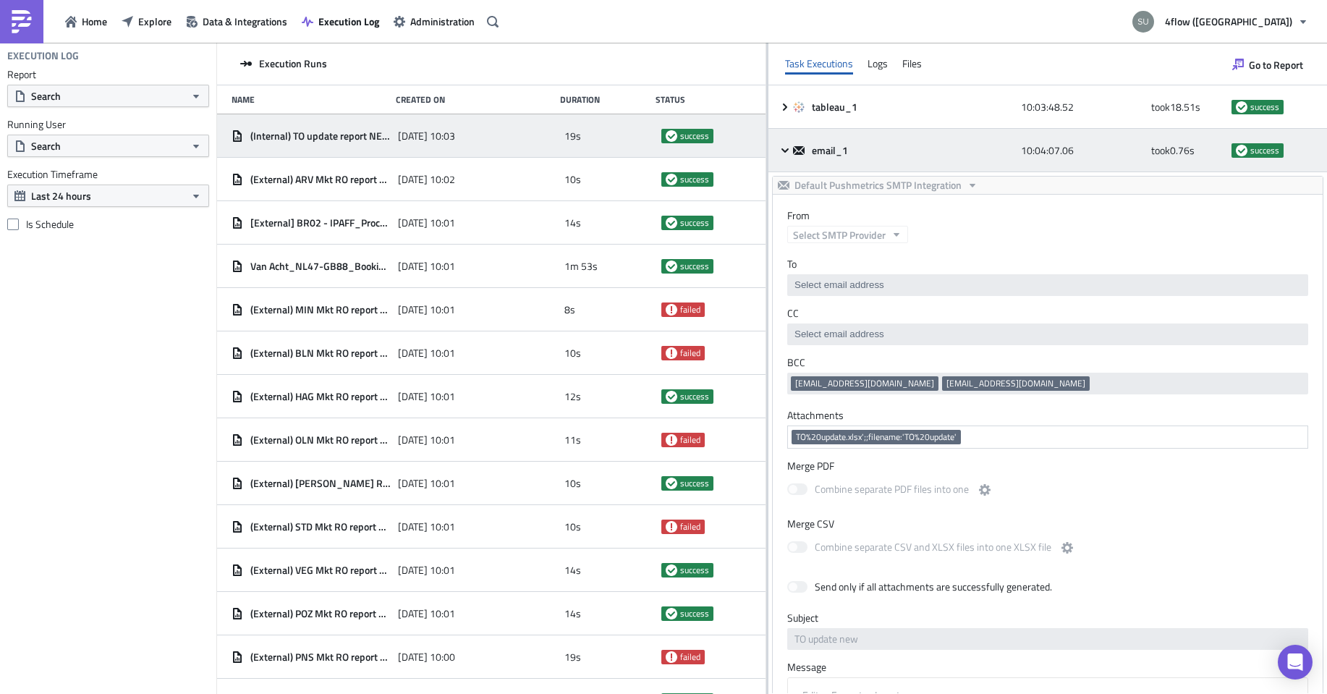
click at [783, 155] on div "email_1 10:04:07.06 took 0.76 s success" at bounding box center [1047, 150] width 559 height 43
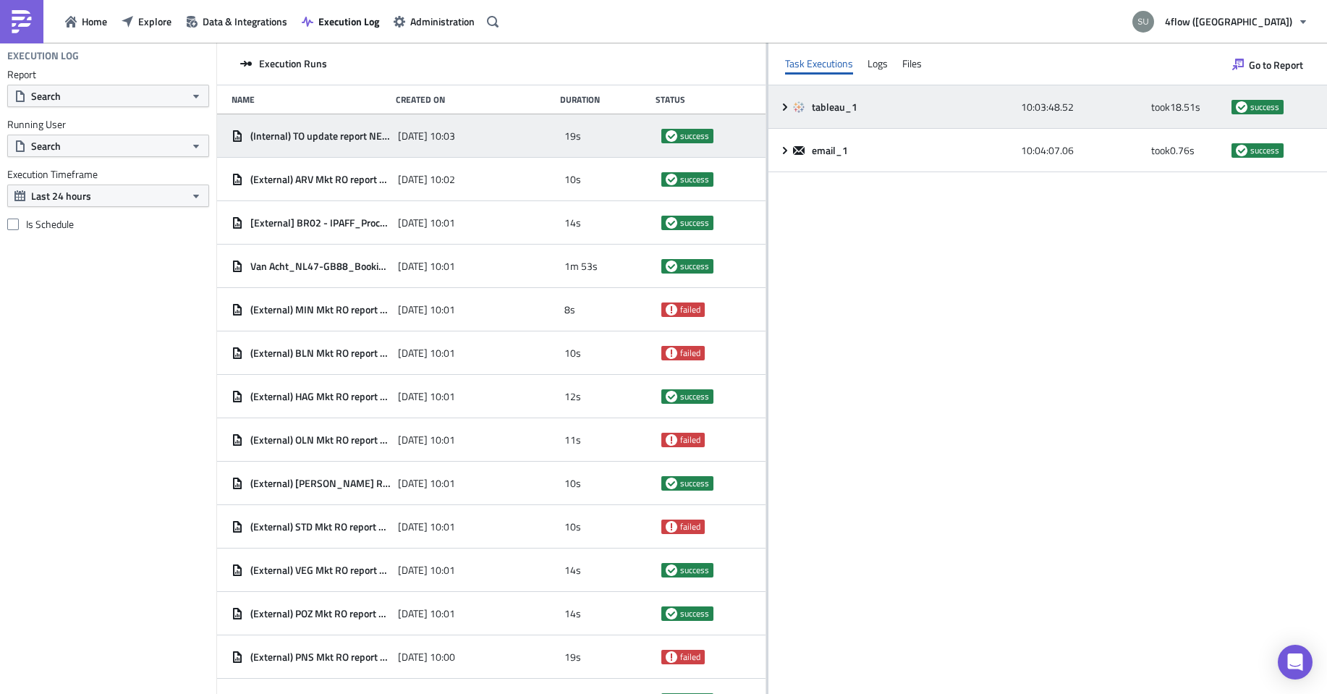
click at [782, 113] on div "tableau_1 10:03:48.52 took 18.51 s success" at bounding box center [1047, 106] width 559 height 43
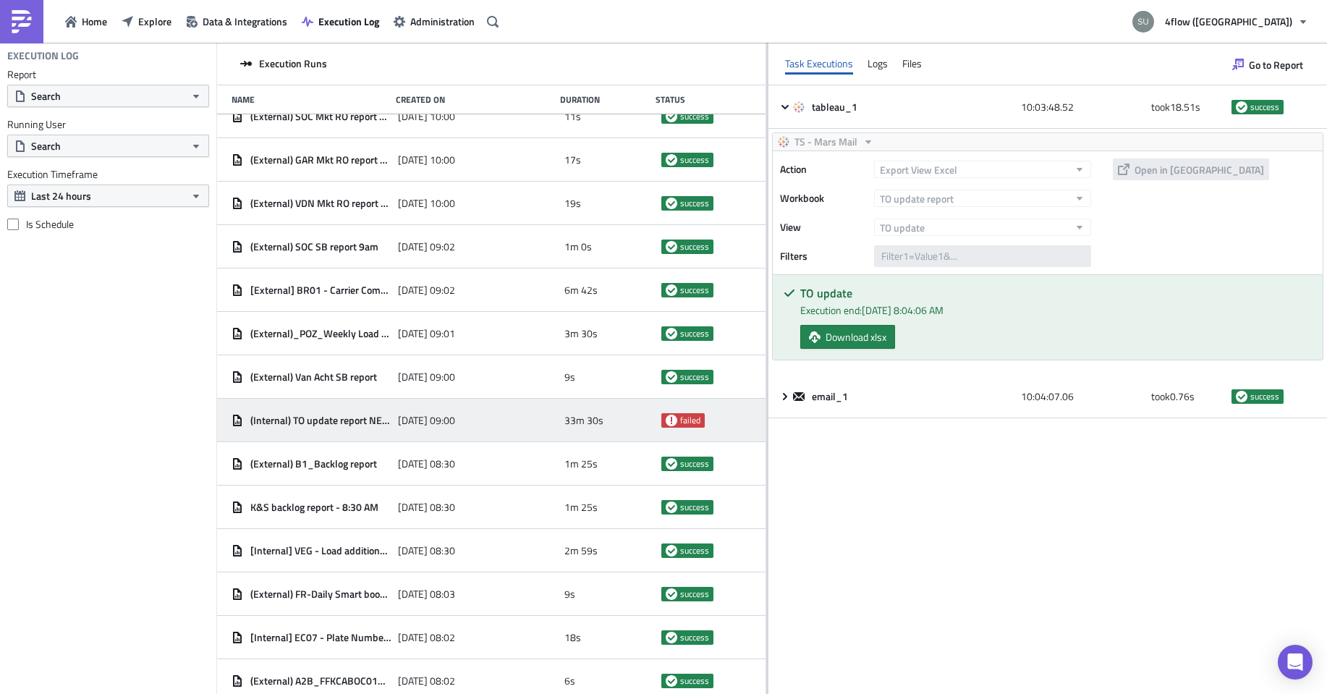
scroll to position [724, 0]
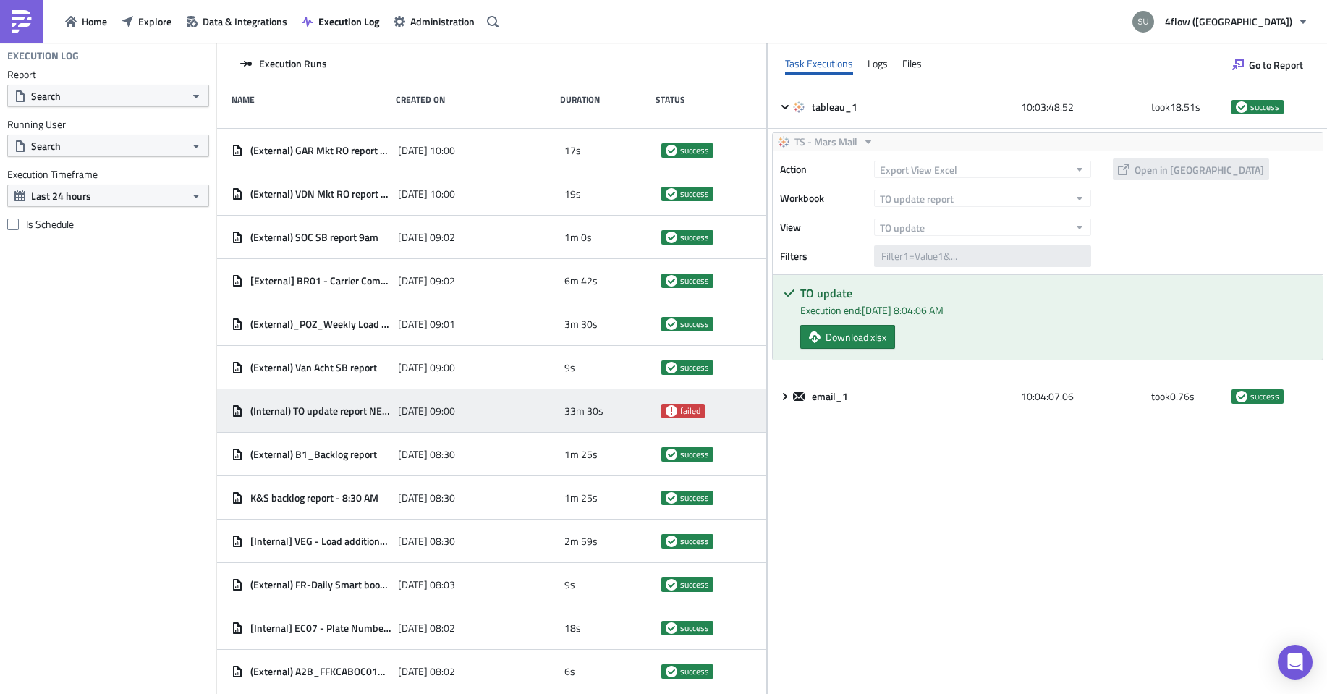
click at [521, 396] on div "(Internal) TO update report NEW 9am 2025-09-03 09:00 33m 30s failed" at bounding box center [491, 410] width 549 height 43
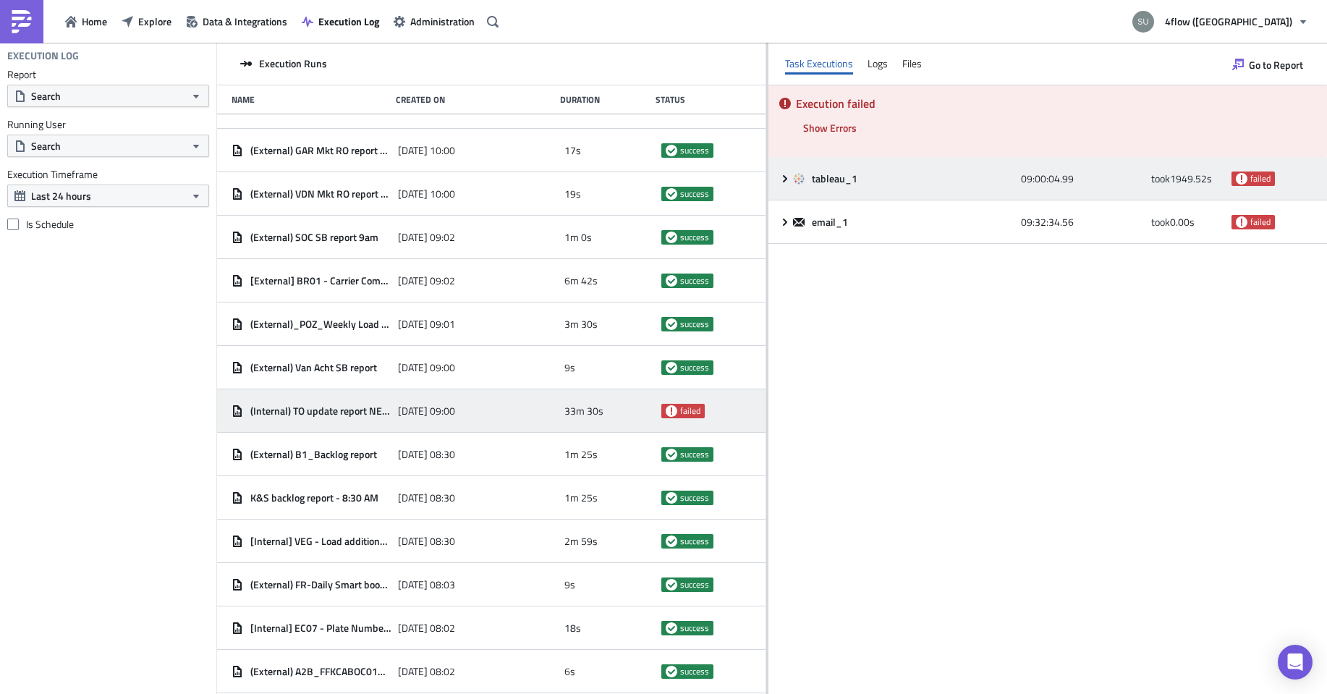
click at [795, 179] on icon at bounding box center [799, 179] width 12 height 12
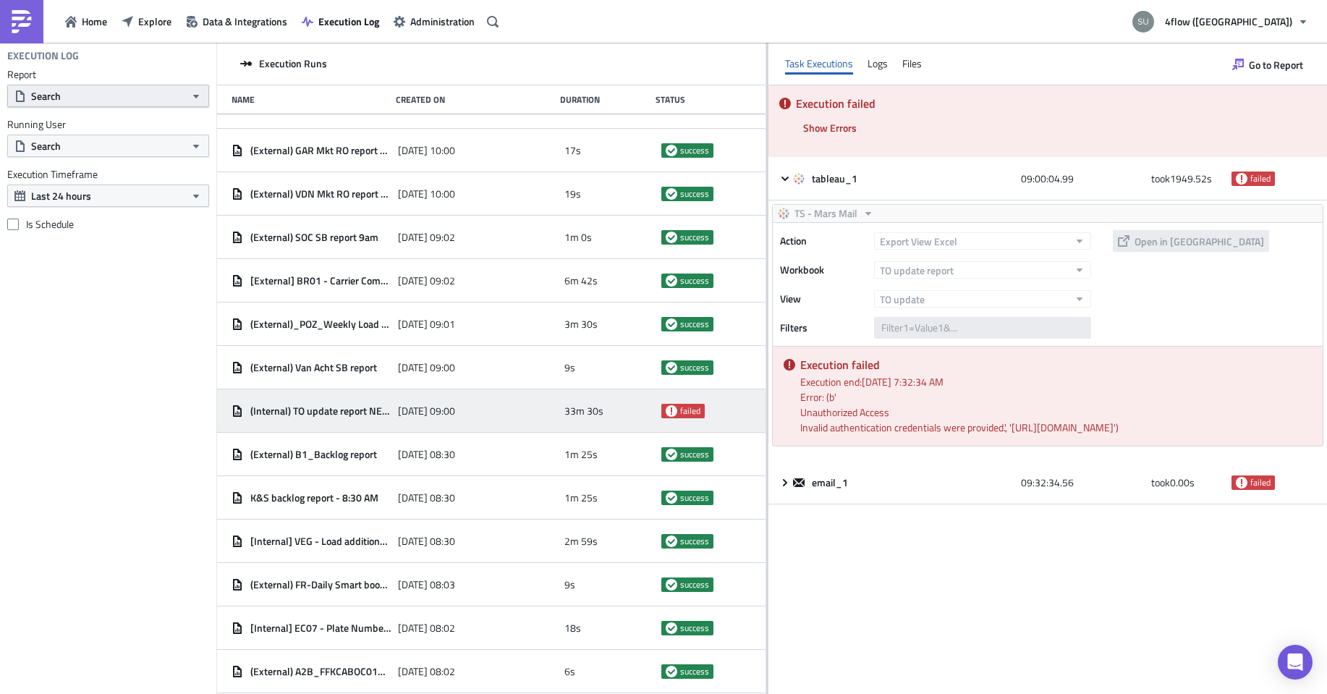
click at [181, 94] on button "Search" at bounding box center [108, 96] width 202 height 22
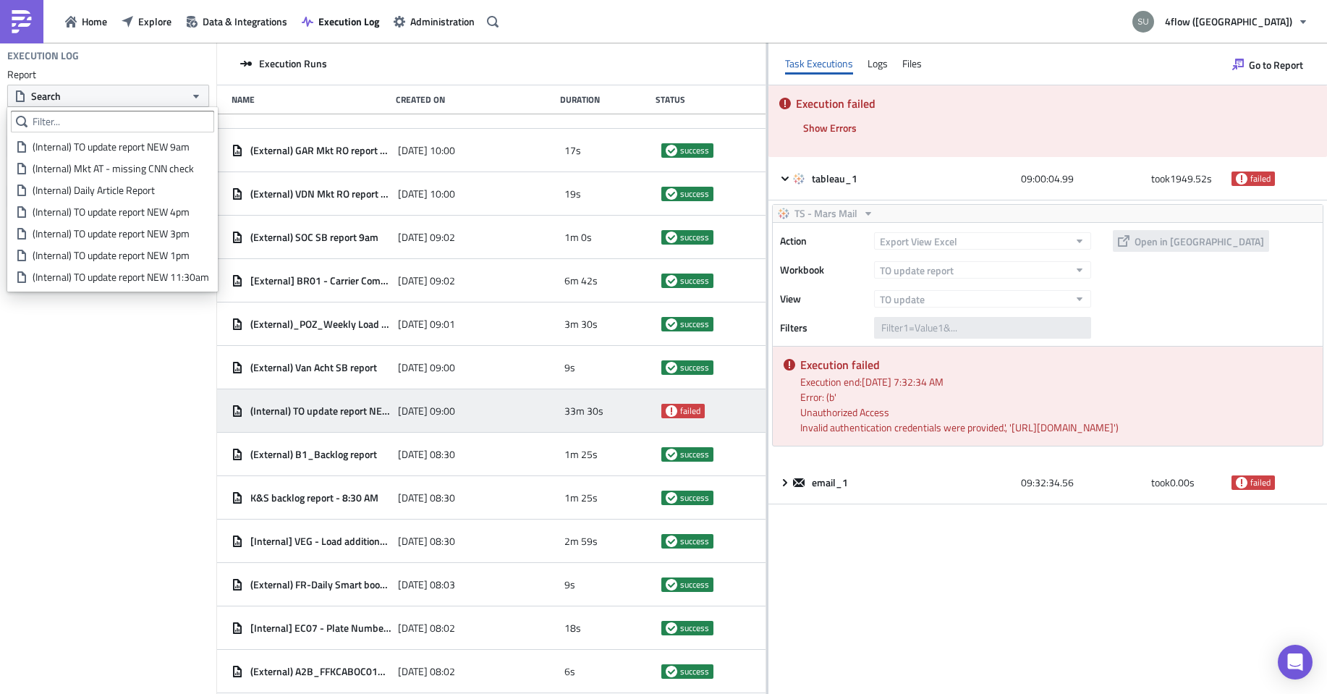
drag, startPoint x: 82, startPoint y: 548, endPoint x: 156, endPoint y: 513, distance: 82.2
click at [82, 548] on div "Execution Log Report Search Running User Search Execution Timeframe Last 24 hou…" at bounding box center [108, 368] width 216 height 651
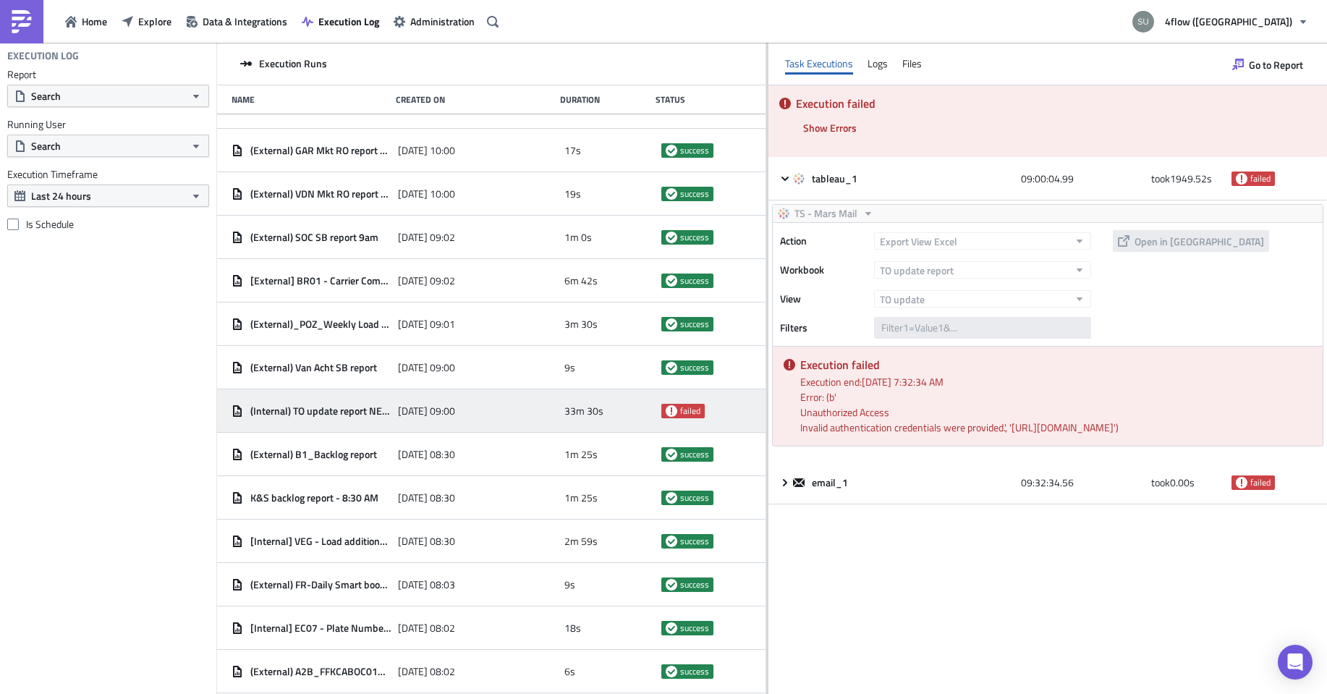
click at [766, 407] on div "(Internal) TO update report NEW 9am 2025-09-03 10:03 19s success (External) ARV…" at bounding box center [491, 405] width 549 height 582
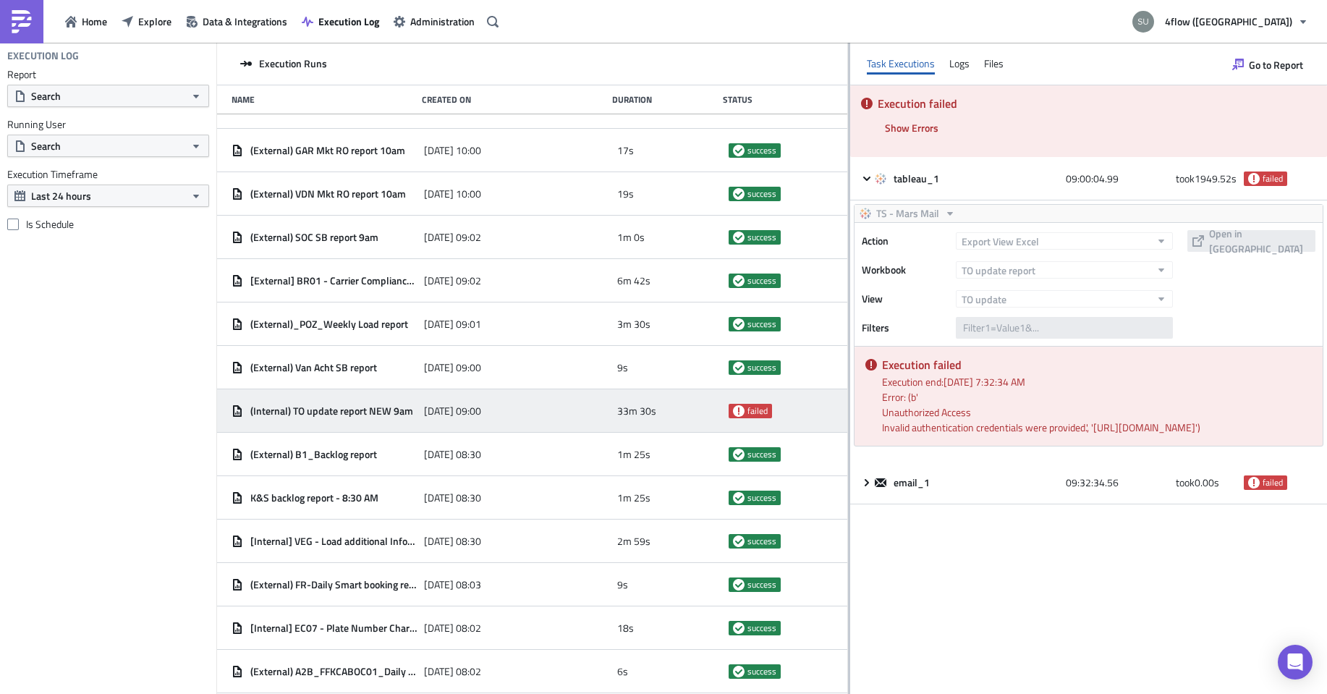
drag, startPoint x: 767, startPoint y: 410, endPoint x: 899, endPoint y: 430, distance: 134.0
click at [850, 430] on div at bounding box center [849, 369] width 2 height 653
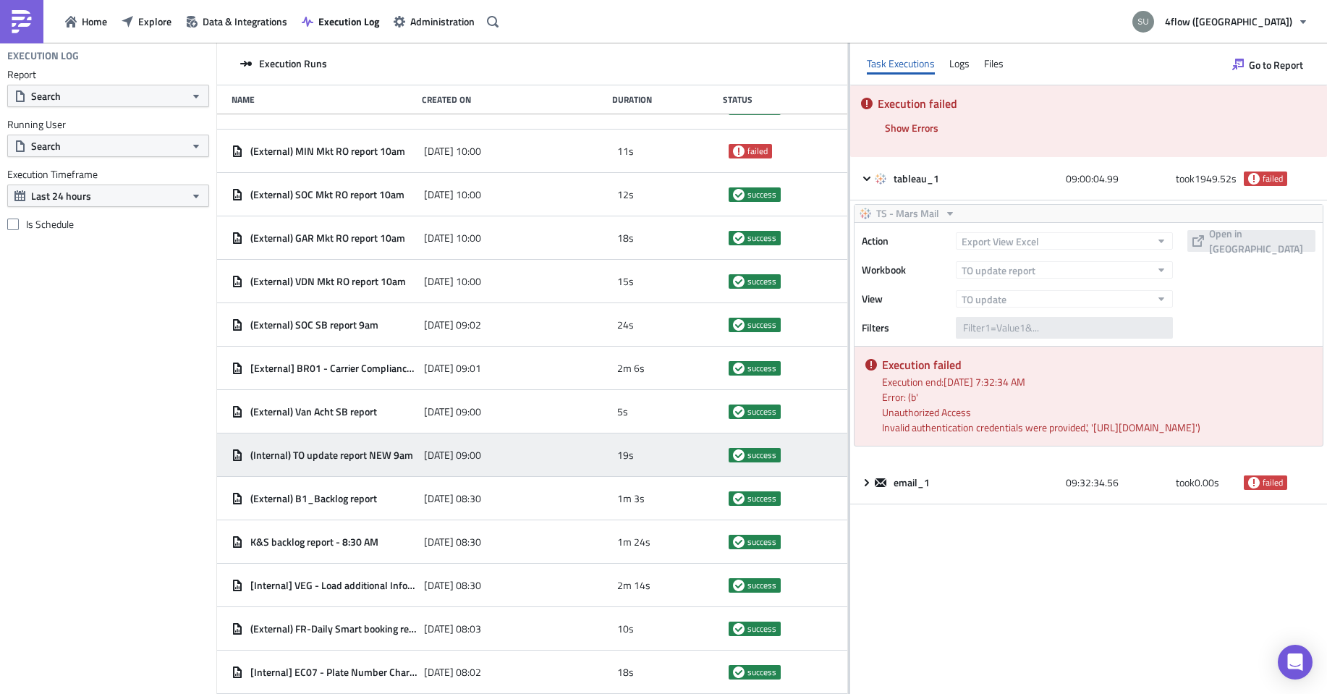
scroll to position [4631, 0]
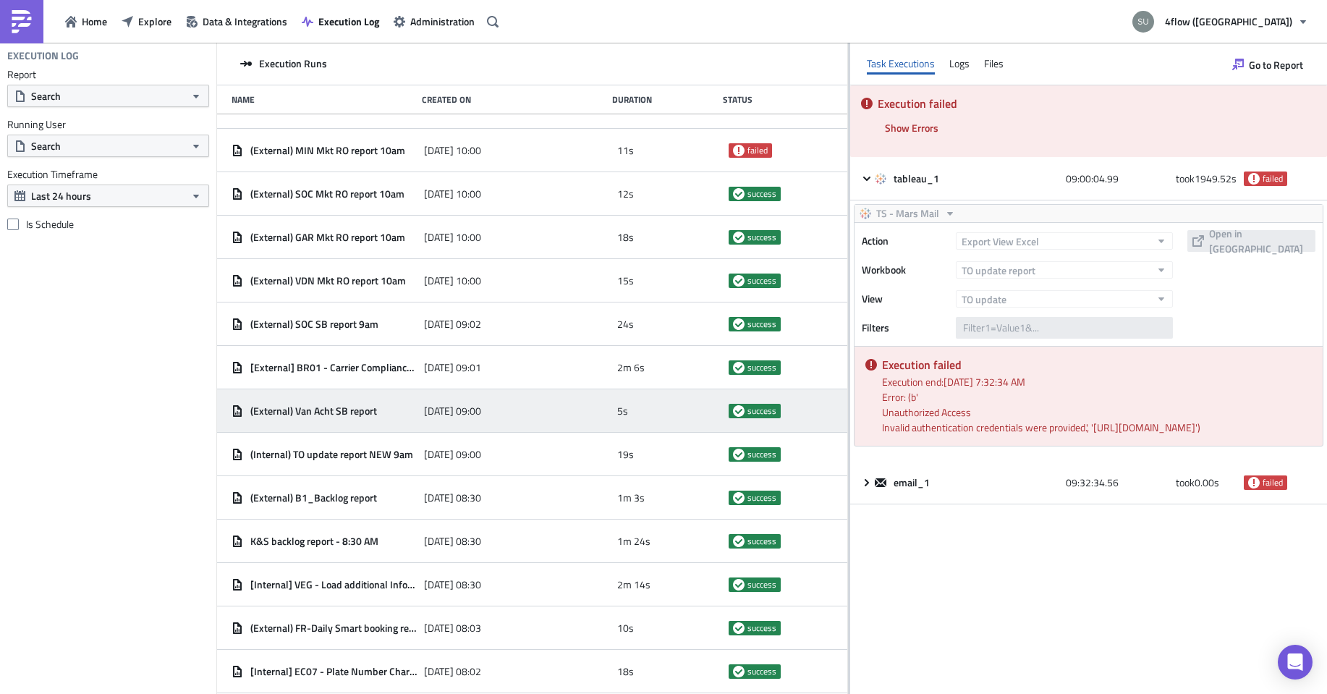
click at [554, 421] on div "2025-09-02 09:00" at bounding box center [516, 411] width 185 height 26
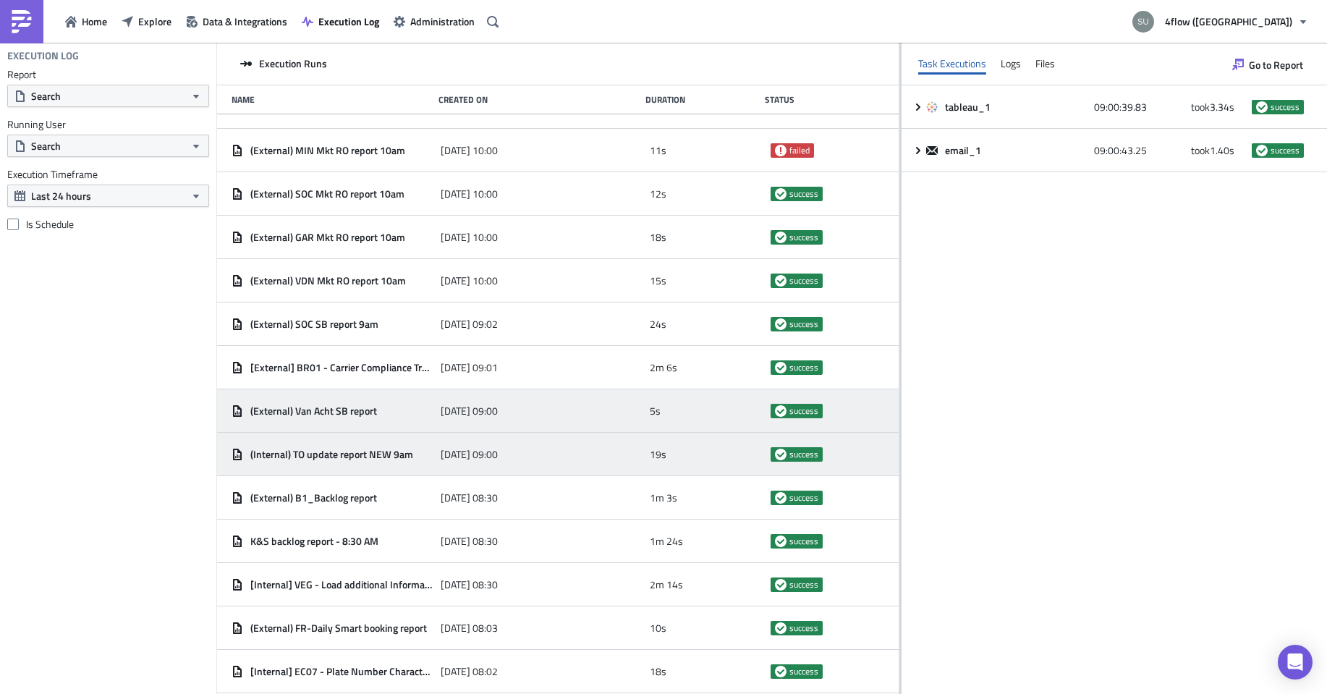
click at [478, 454] on span "2025-09-02 09:00" at bounding box center [469, 454] width 57 height 13
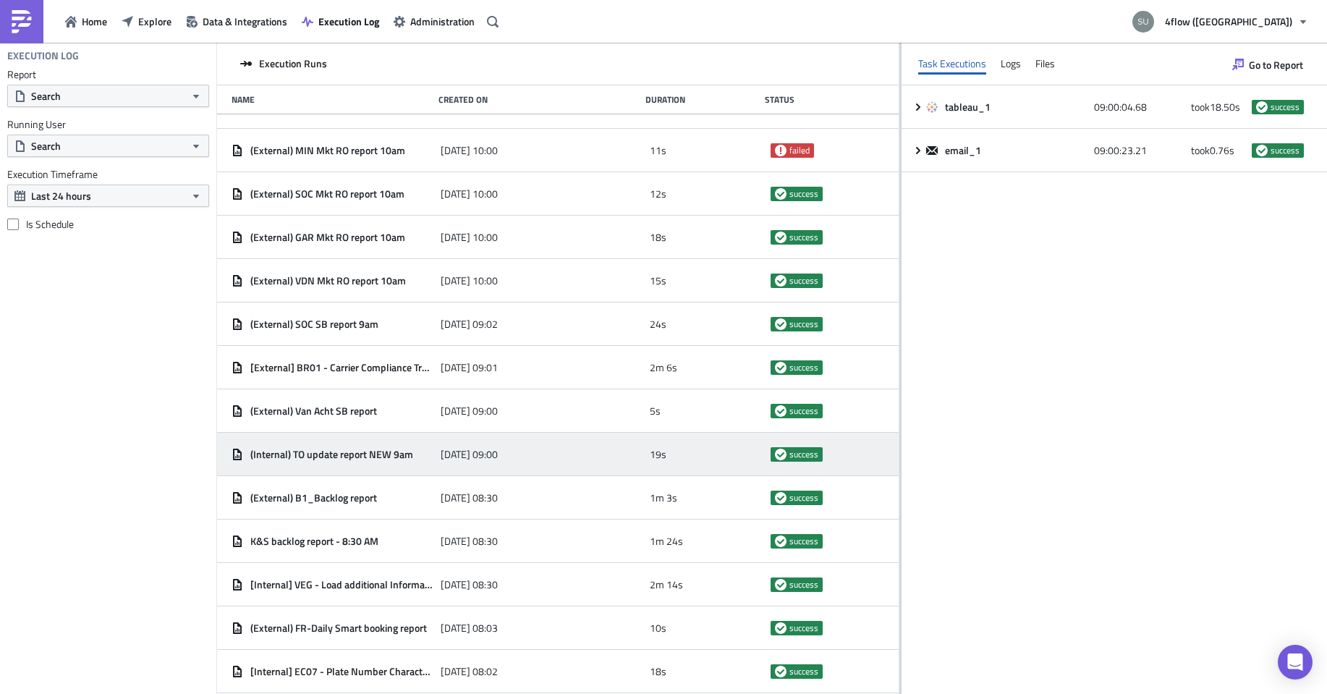
click at [1210, 376] on div "tableau_1 09:00:04.68 took 18.50 s success email_1 09:00:23.21 took 0.76 s succ…" at bounding box center [1114, 389] width 425 height 608
